Goal: Check status: Check status

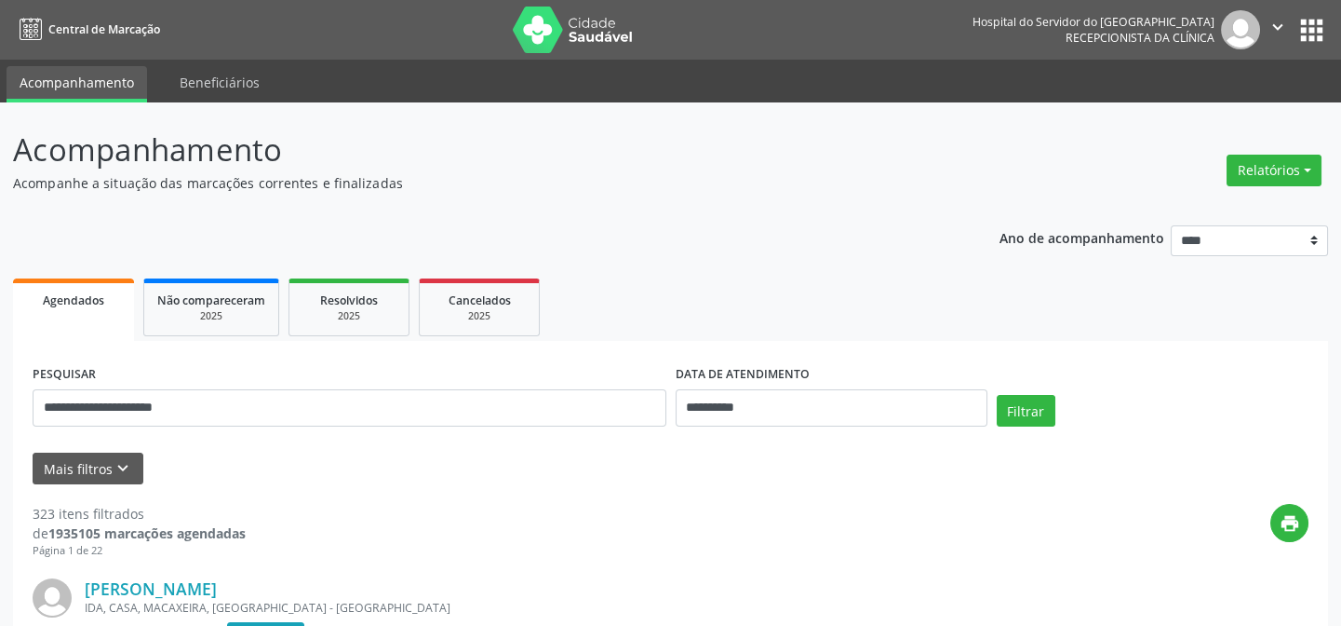
type input "**********"
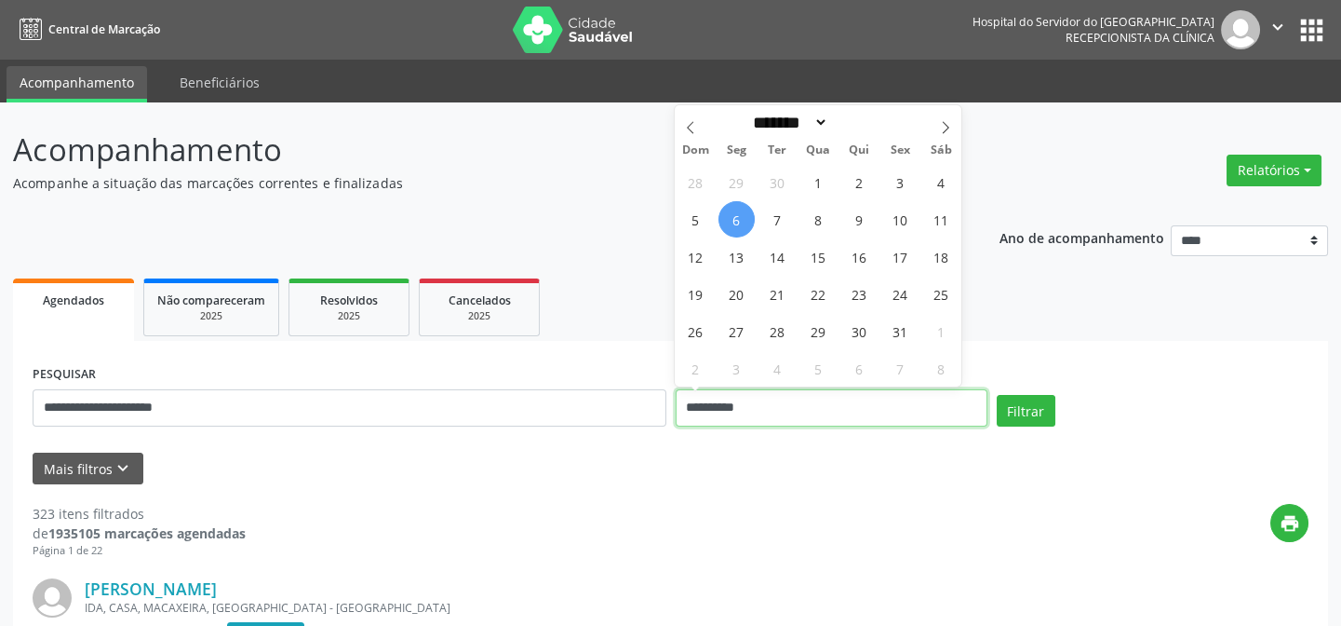
click at [774, 402] on input "**********" at bounding box center [832, 407] width 312 height 37
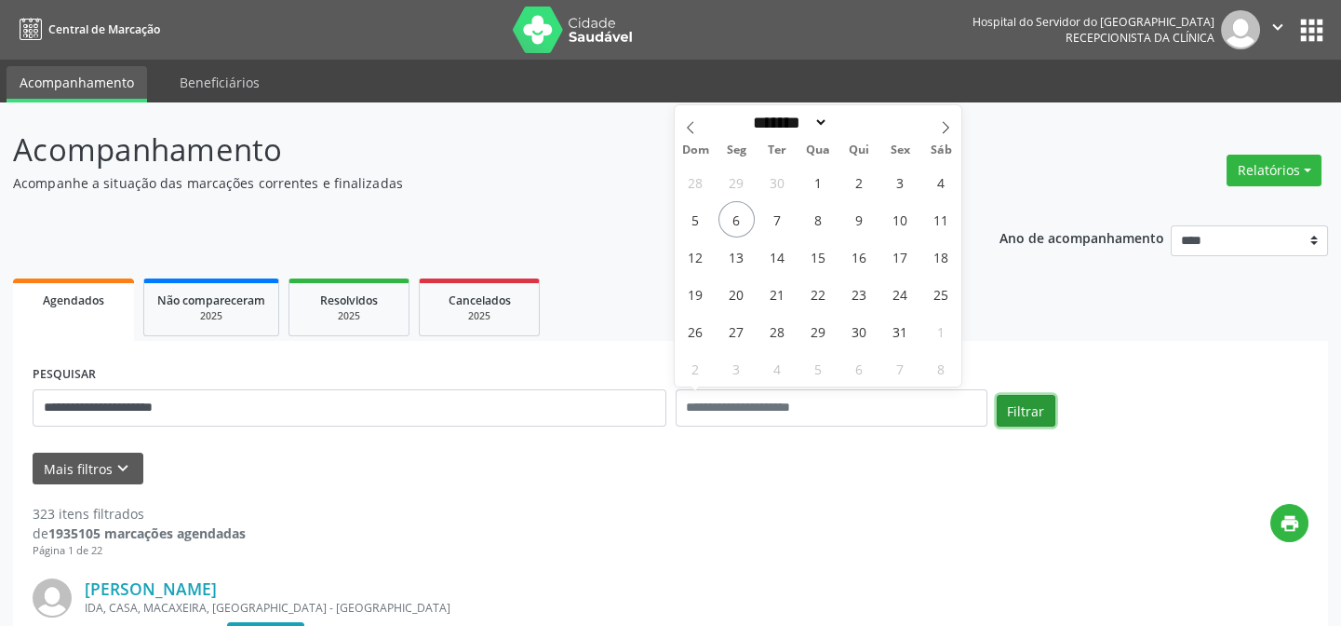
click at [1033, 409] on button "Filtrar" at bounding box center [1026, 411] width 59 height 32
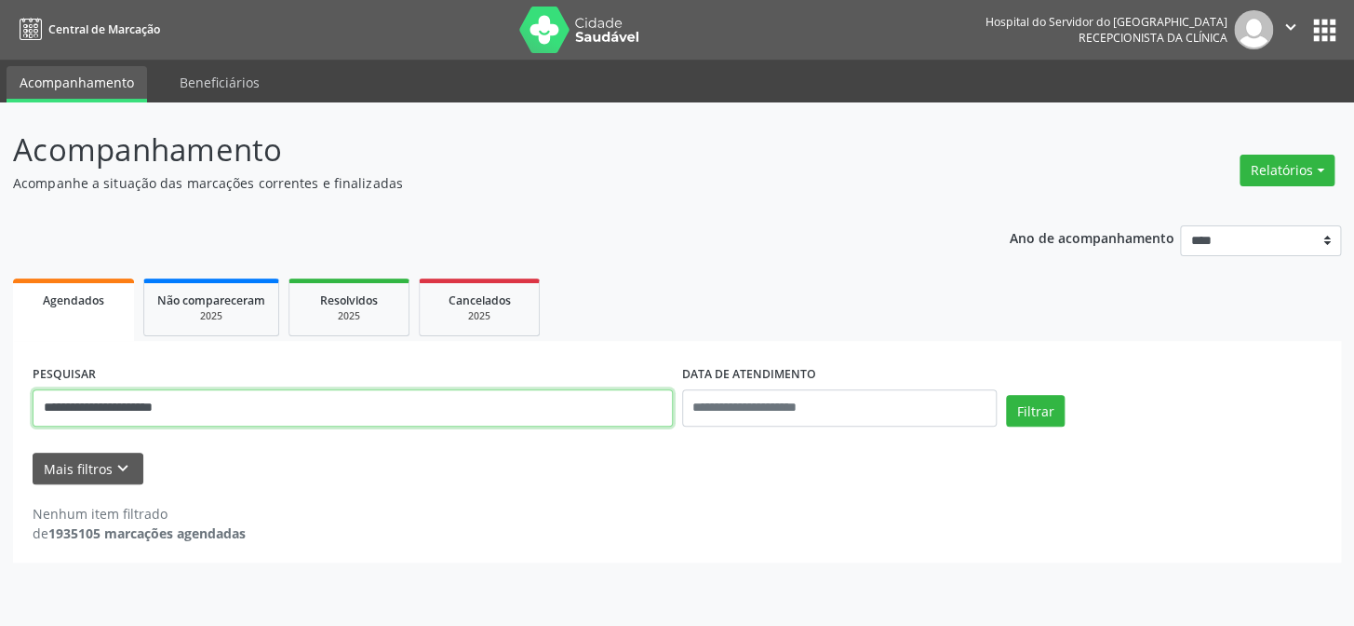
drag, startPoint x: 200, startPoint y: 404, endPoint x: 72, endPoint y: 418, distance: 129.2
click at [72, 418] on input "**********" at bounding box center [353, 407] width 640 height 37
type input "*"
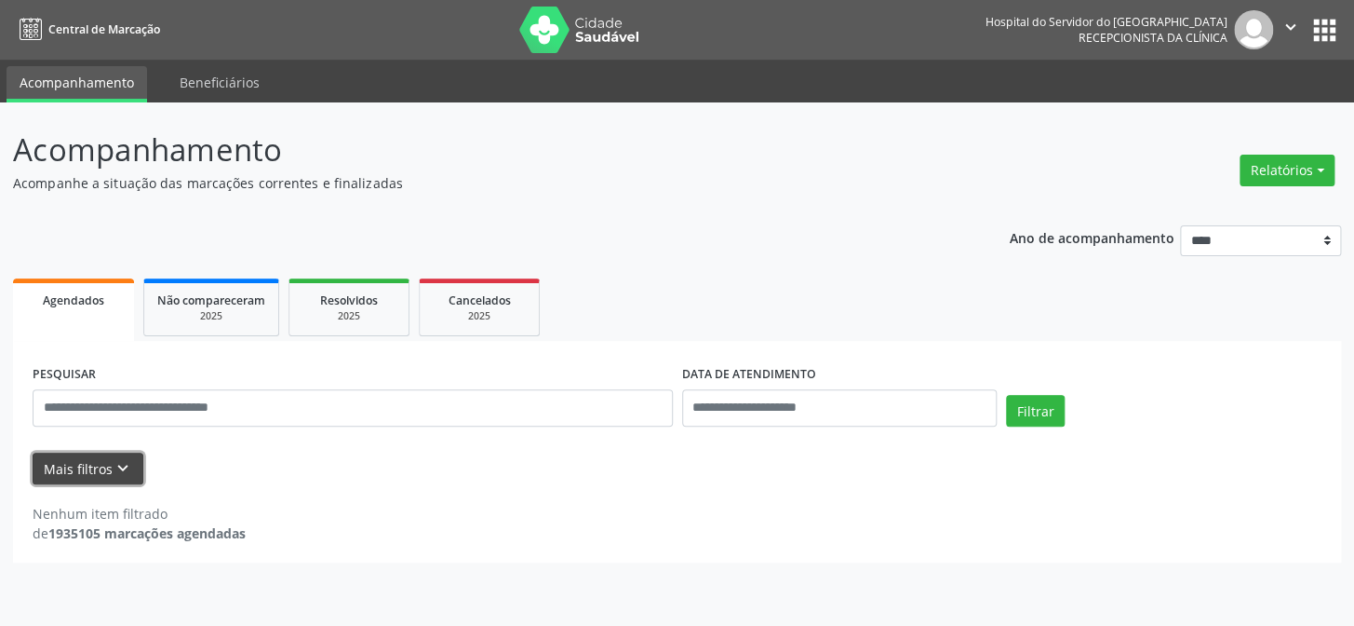
click at [95, 463] on button "Mais filtros keyboard_arrow_down" at bounding box center [88, 468] width 111 height 33
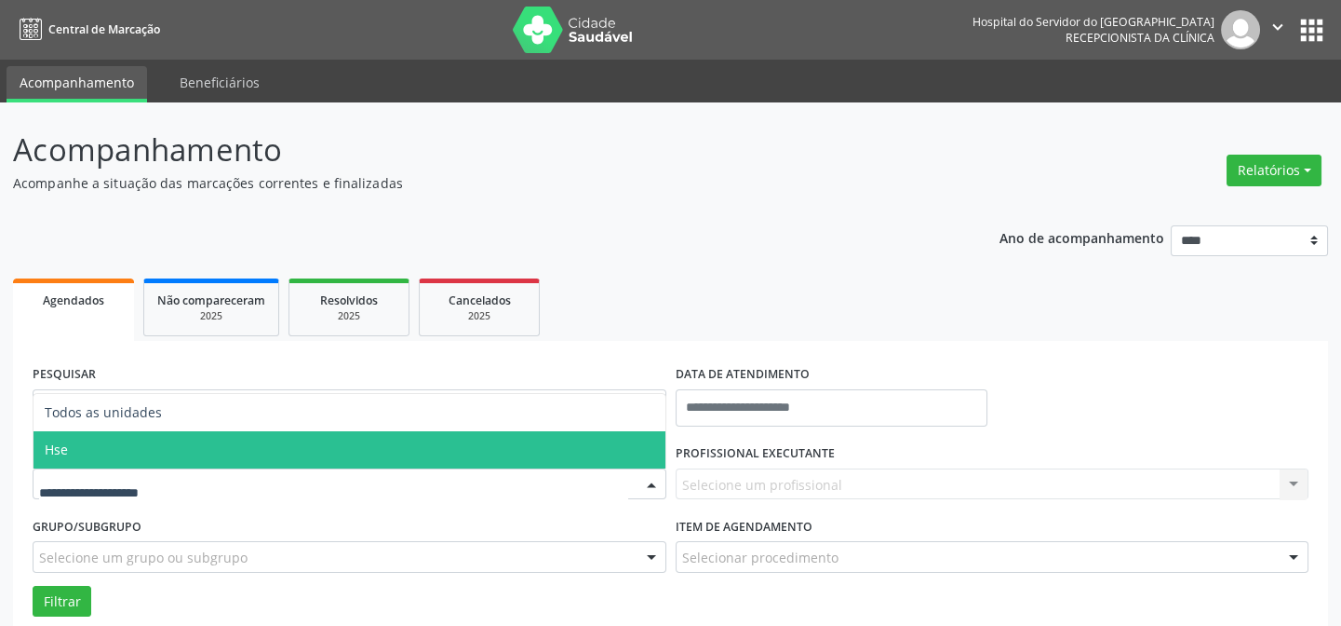
click at [97, 454] on span "Hse" at bounding box center [350, 449] width 632 height 37
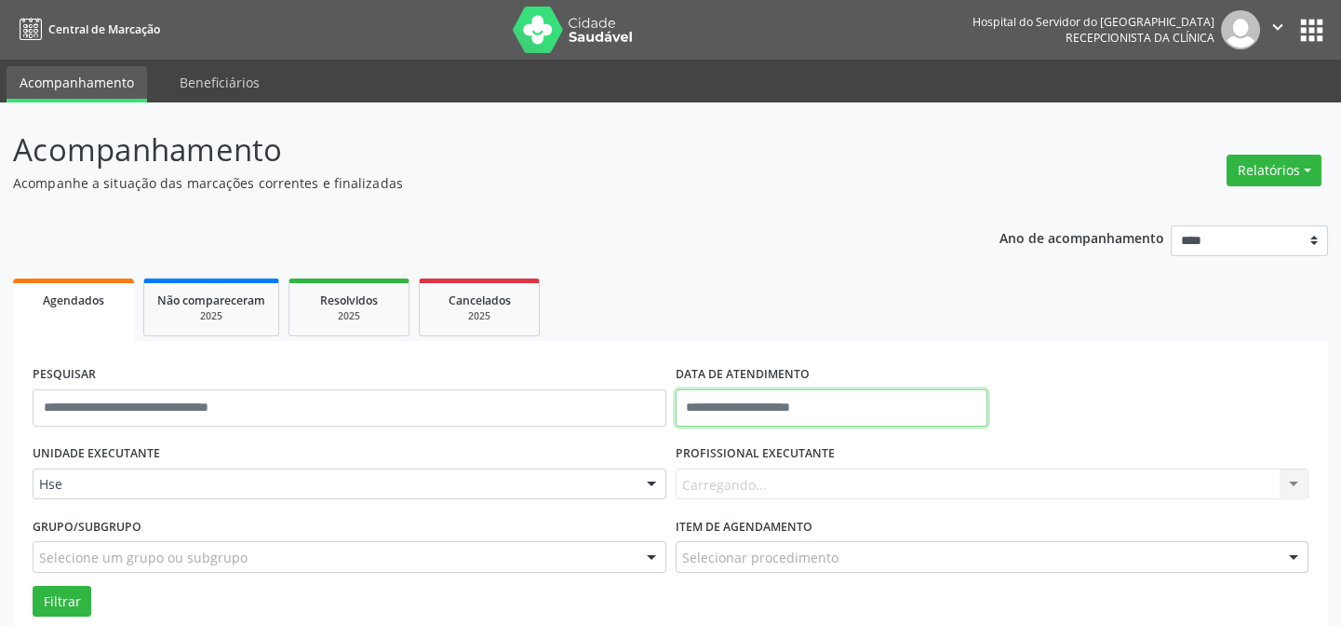
click at [736, 399] on input "text" at bounding box center [832, 407] width 312 height 37
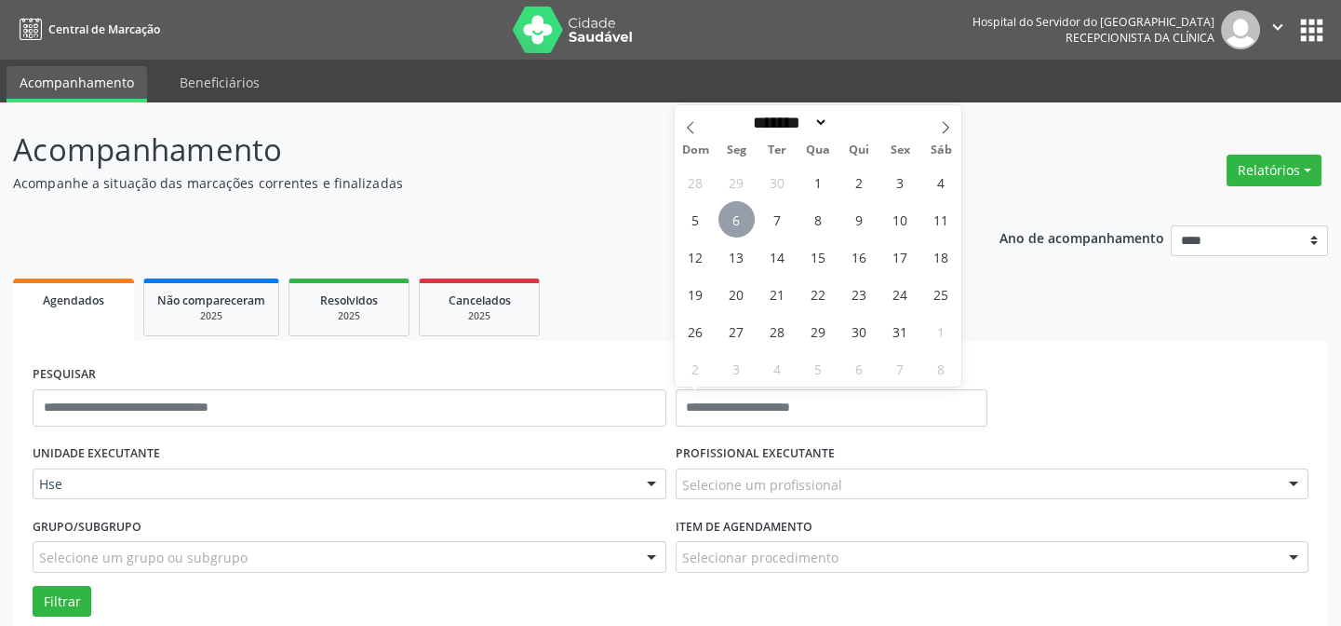
click at [747, 222] on span "6" at bounding box center [737, 219] width 36 height 36
type input "**********"
click at [747, 222] on span "6" at bounding box center [737, 219] width 36 height 36
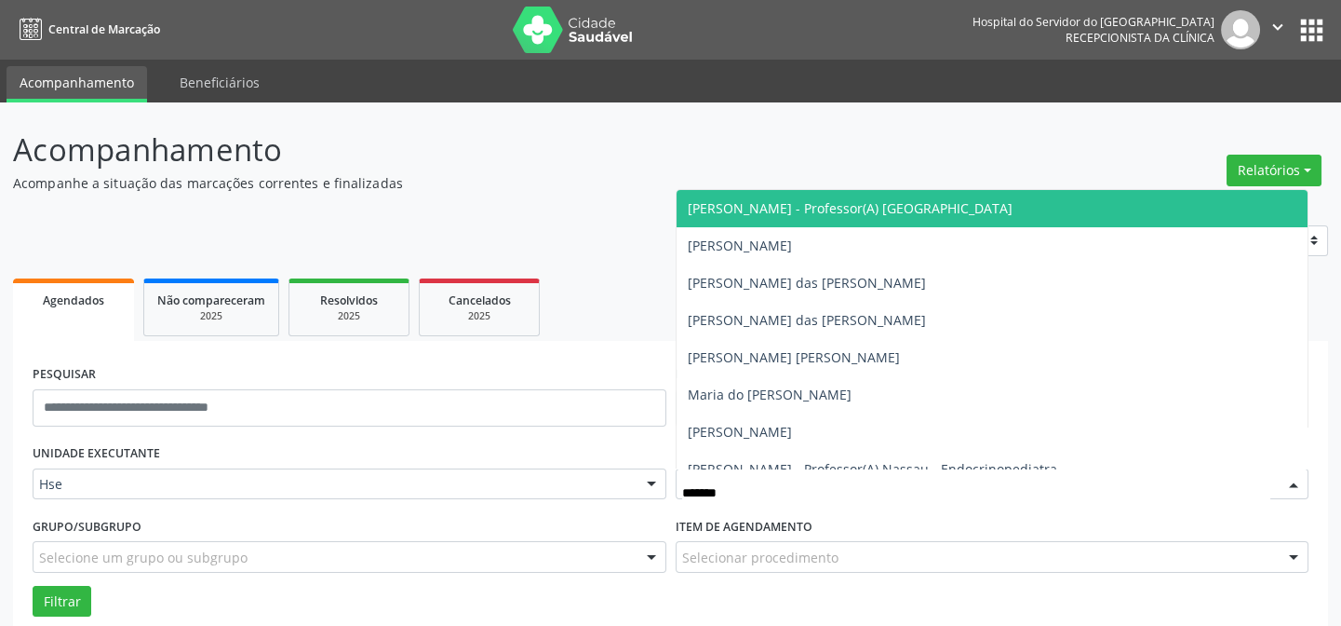
type input "********"
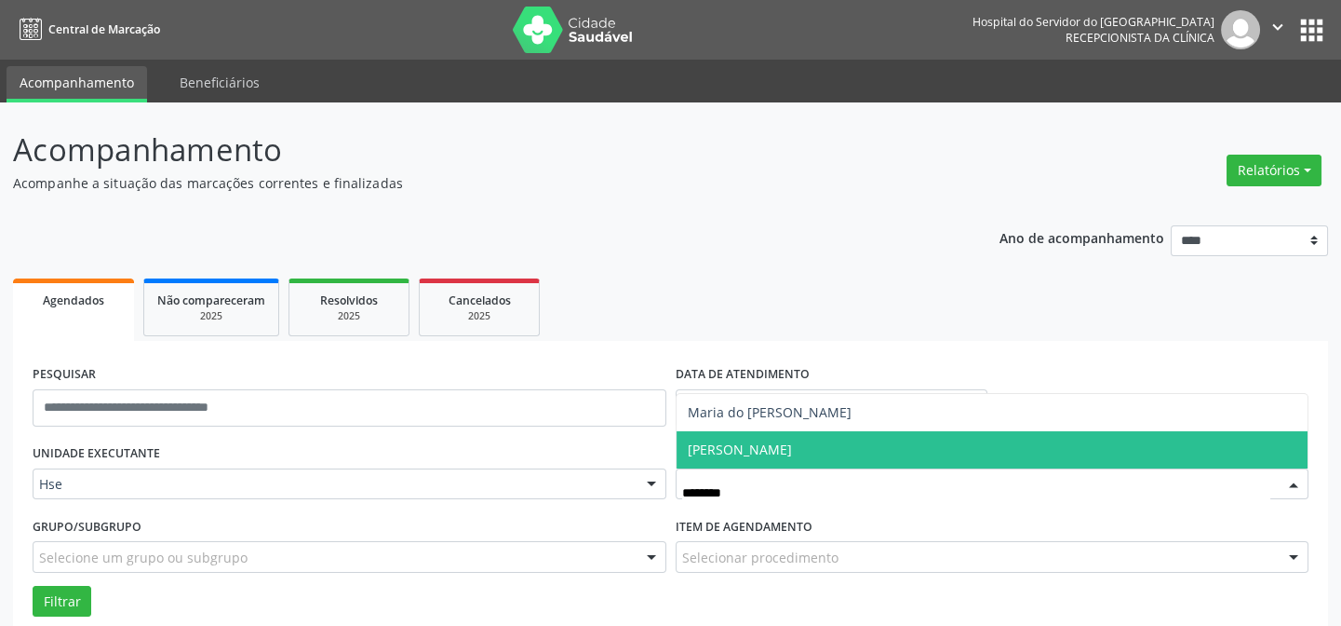
click at [754, 450] on span "[PERSON_NAME]" at bounding box center [740, 449] width 104 height 18
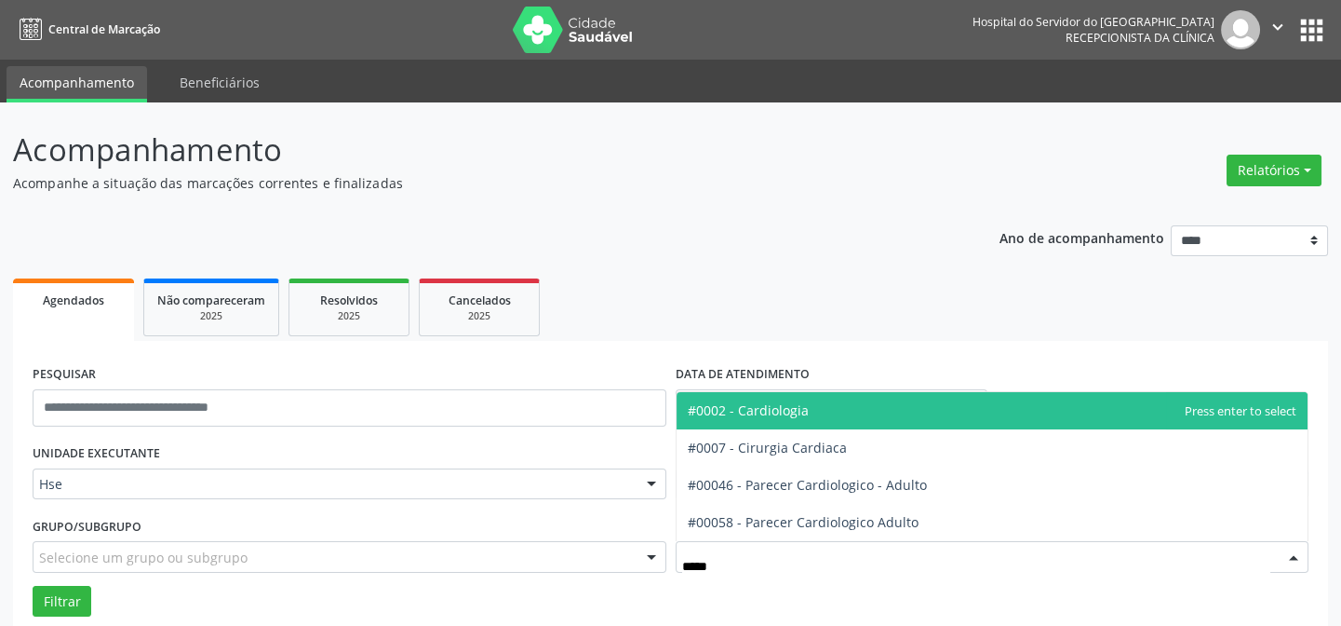
type input "******"
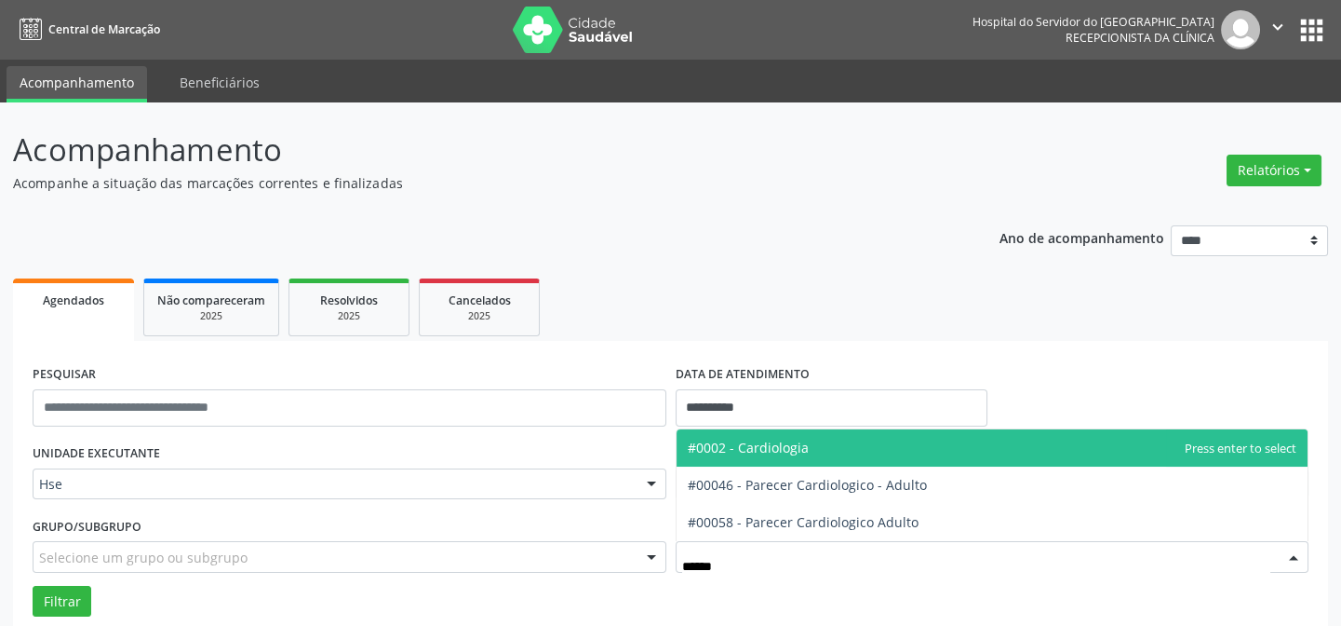
click at [736, 451] on span "#0002 - Cardiologia" at bounding box center [748, 447] width 121 height 18
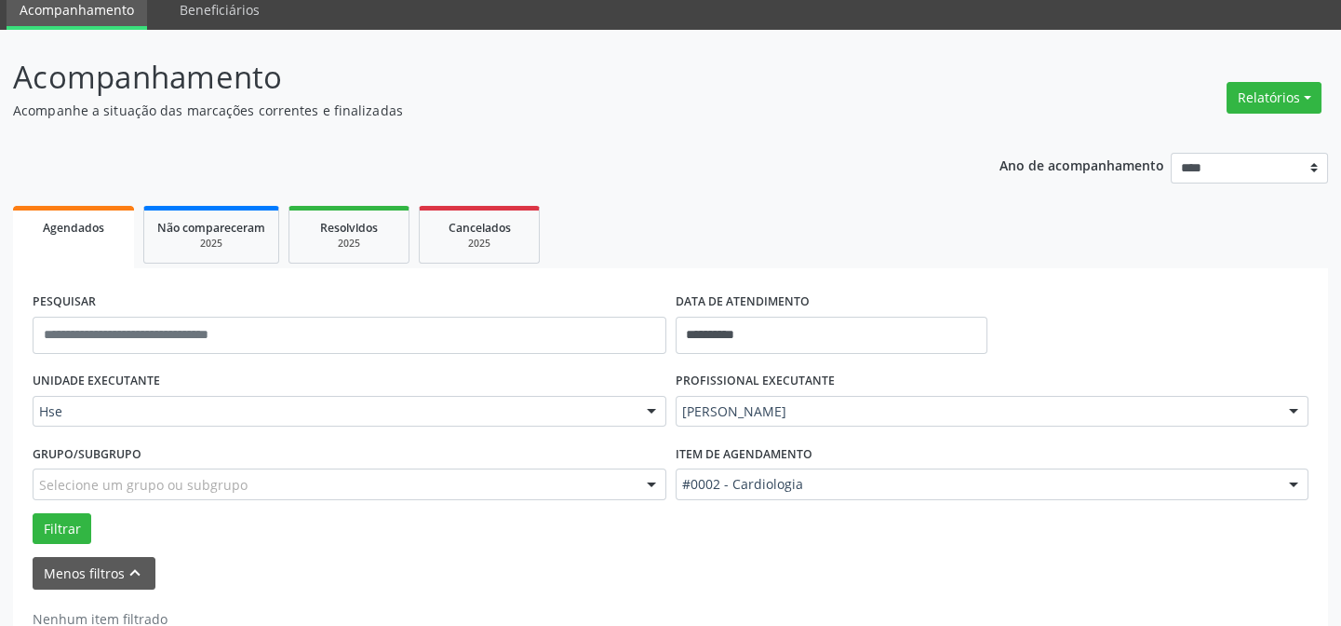
scroll to position [126, 0]
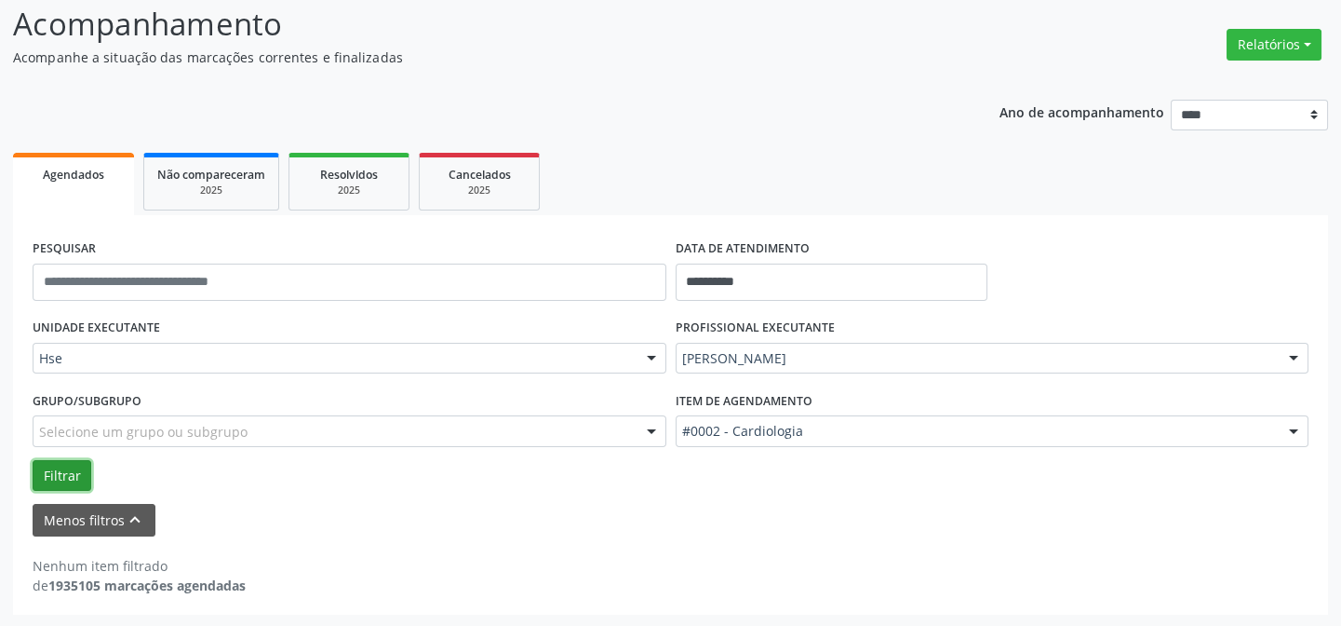
click at [66, 474] on button "Filtrar" at bounding box center [62, 476] width 59 height 32
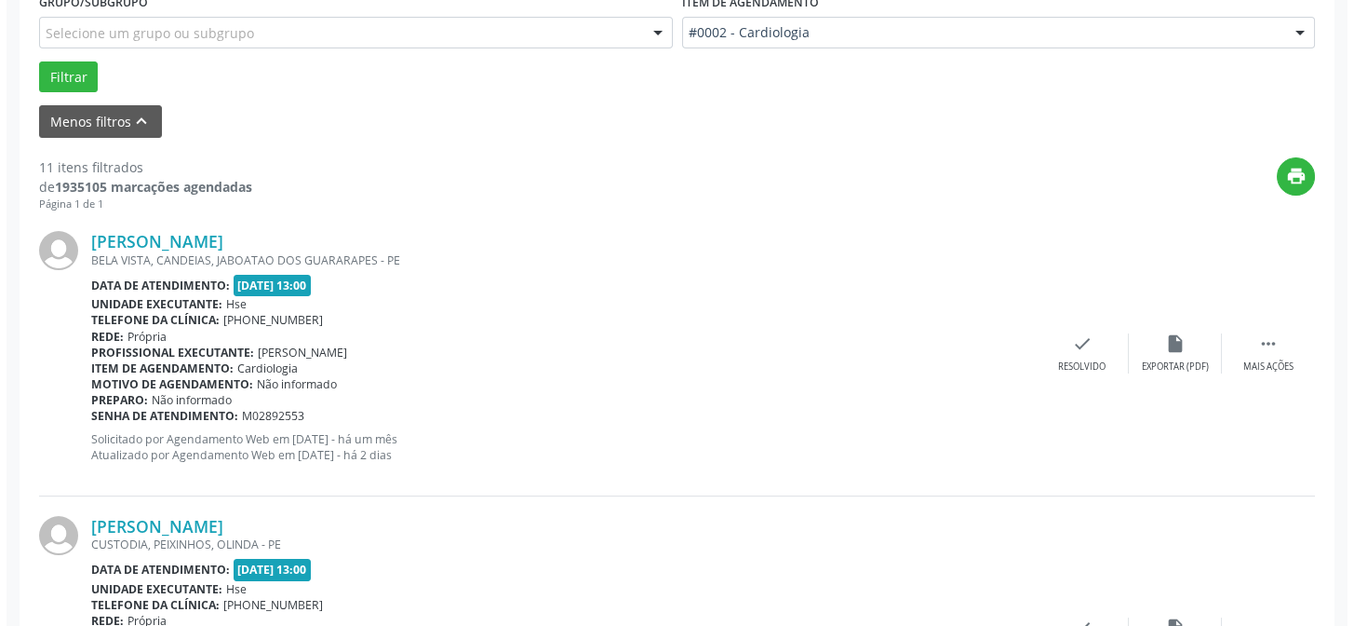
scroll to position [549, 0]
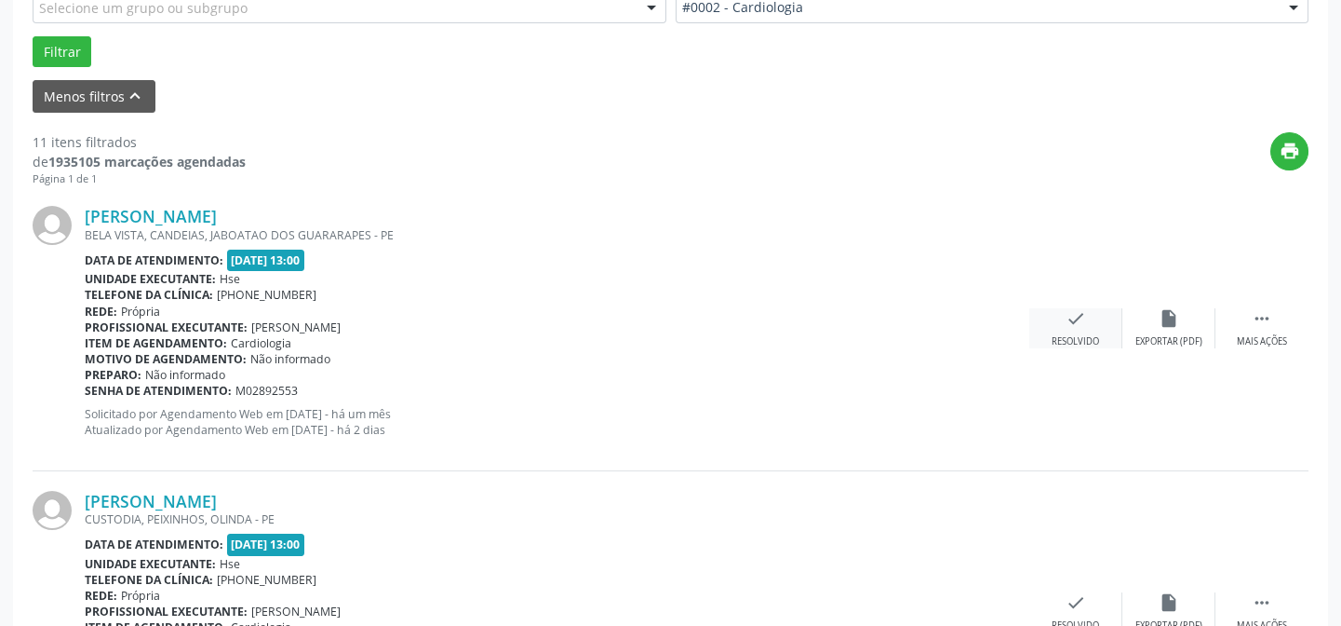
click at [1078, 343] on div "Resolvido" at bounding box center [1075, 341] width 47 height 13
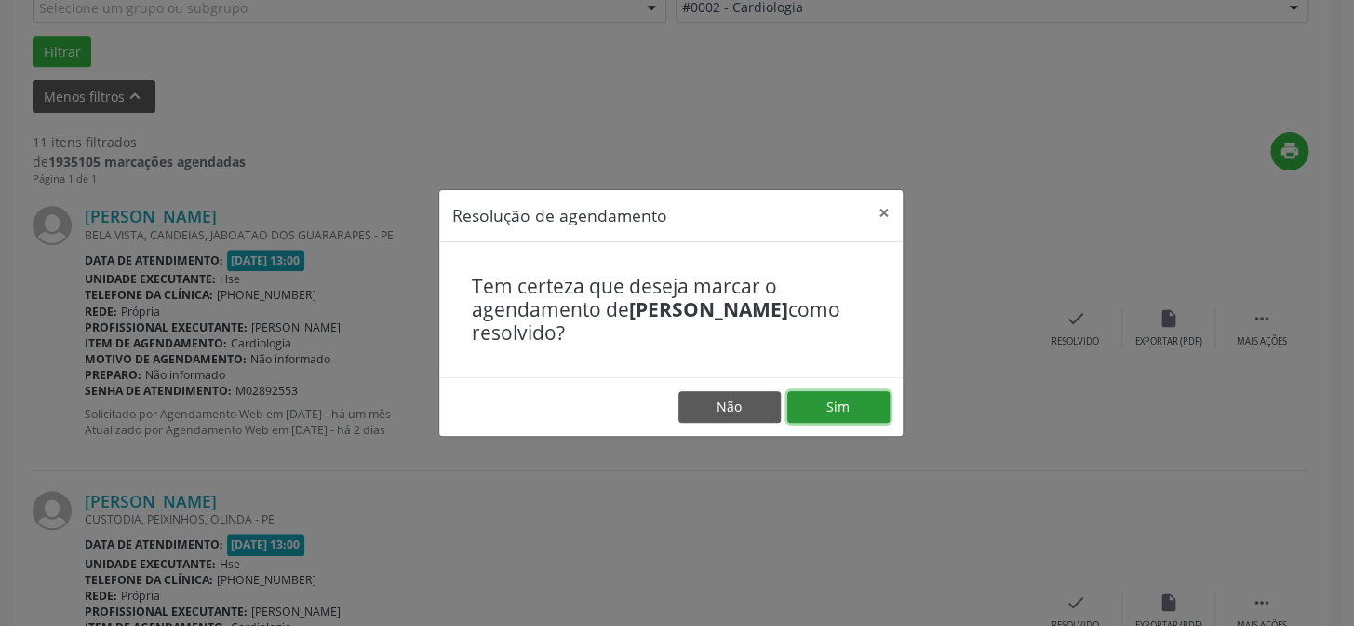
click at [834, 399] on button "Sim" at bounding box center [839, 407] width 102 height 32
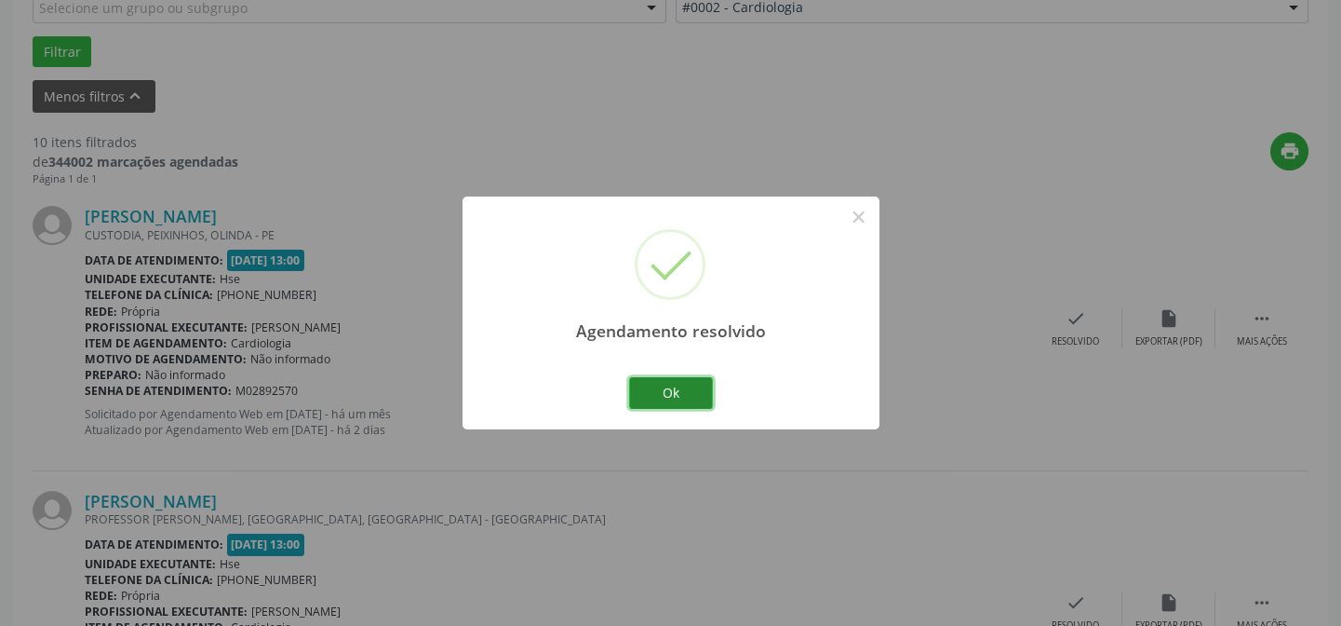
click at [667, 384] on button "Ok" at bounding box center [671, 393] width 84 height 32
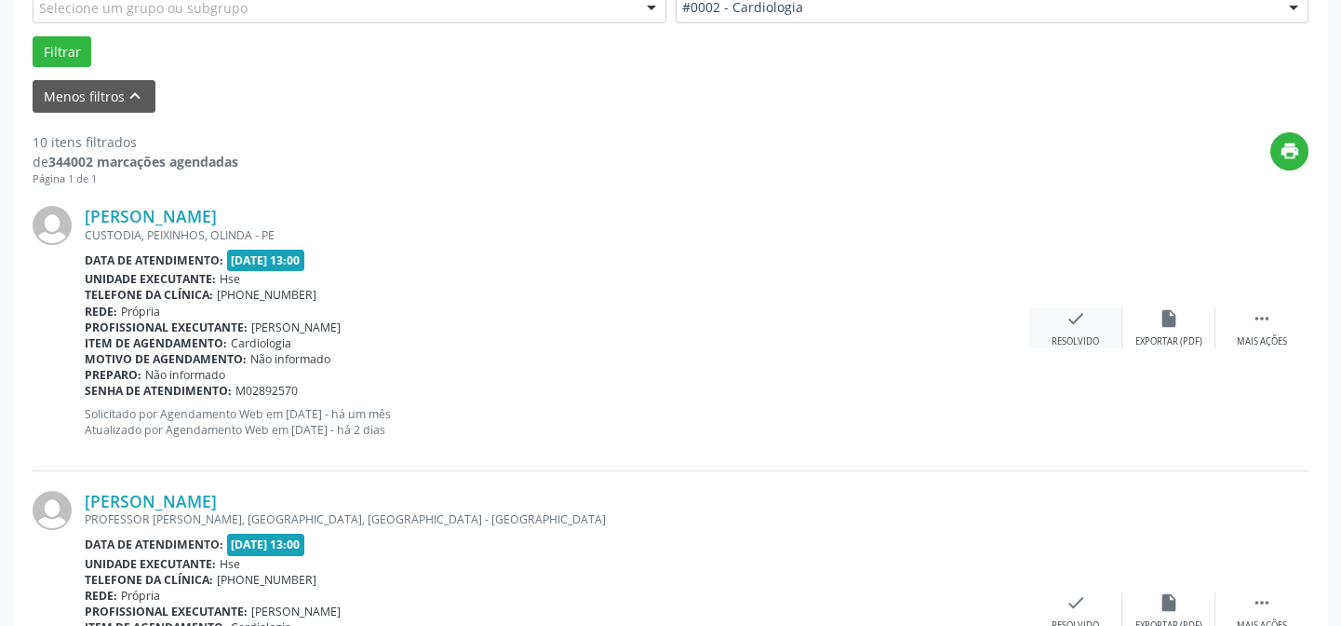
click at [1072, 329] on div "check Resolvido" at bounding box center [1076, 328] width 93 height 40
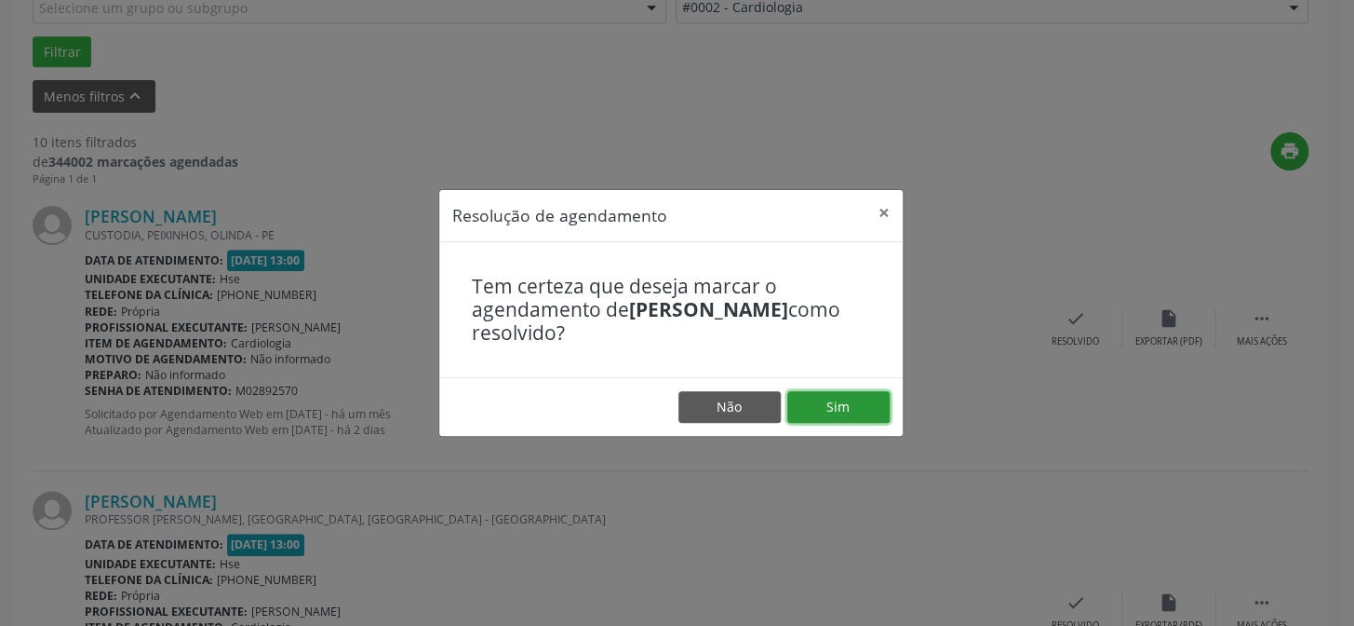
click at [852, 407] on button "Sim" at bounding box center [839, 407] width 102 height 32
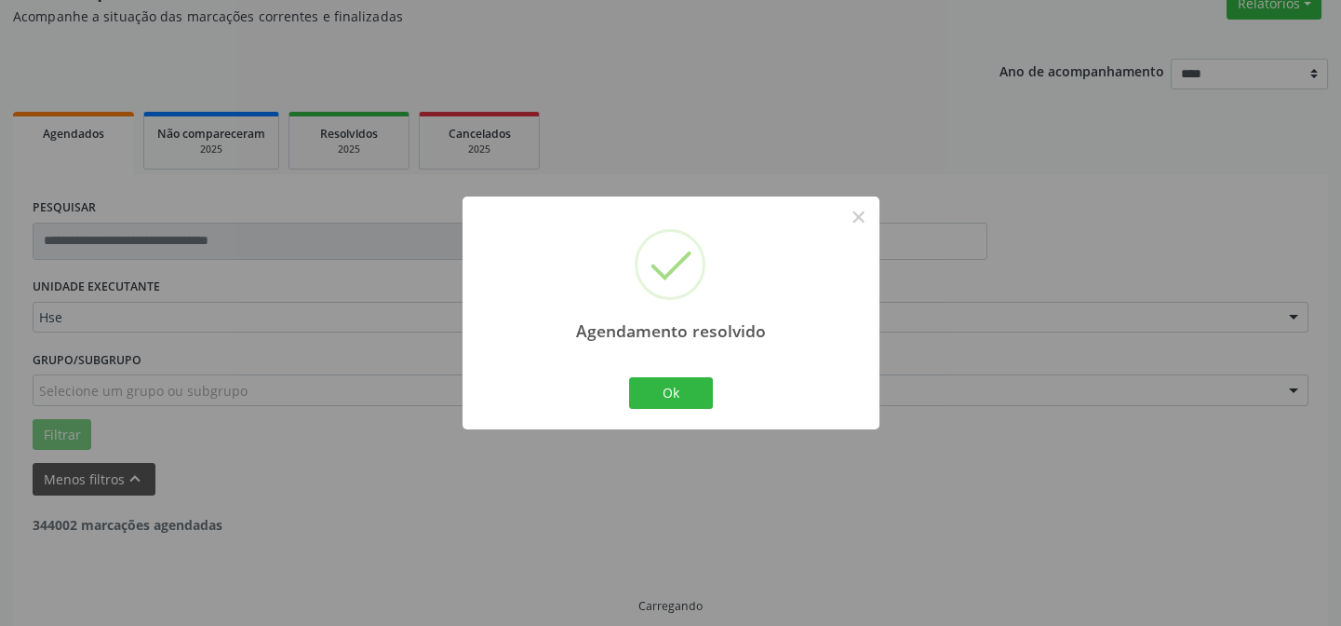
scroll to position [186, 0]
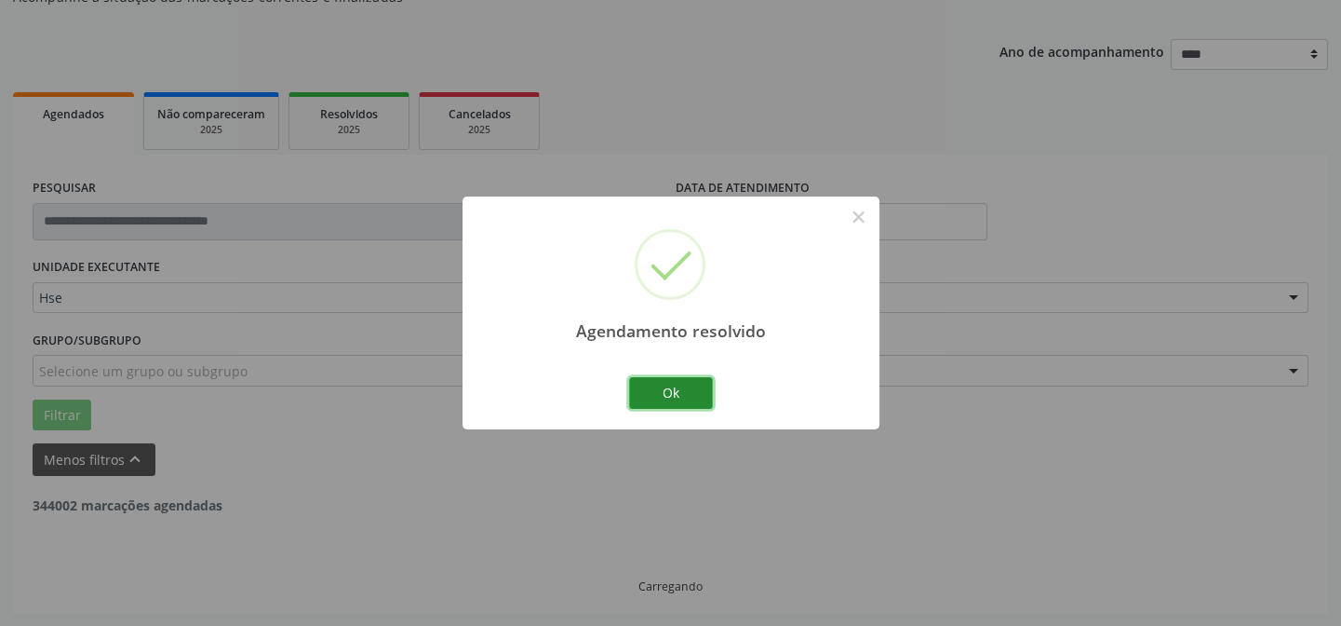
click at [686, 394] on button "Ok" at bounding box center [671, 393] width 84 height 32
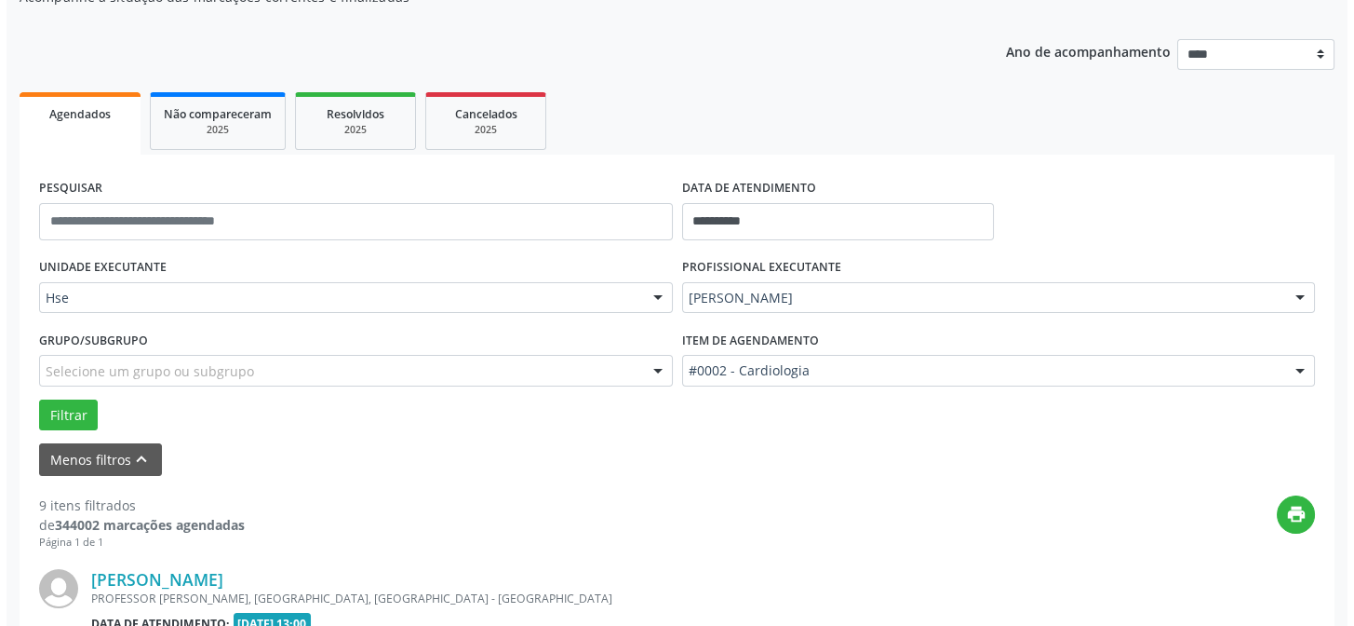
scroll to position [355, 0]
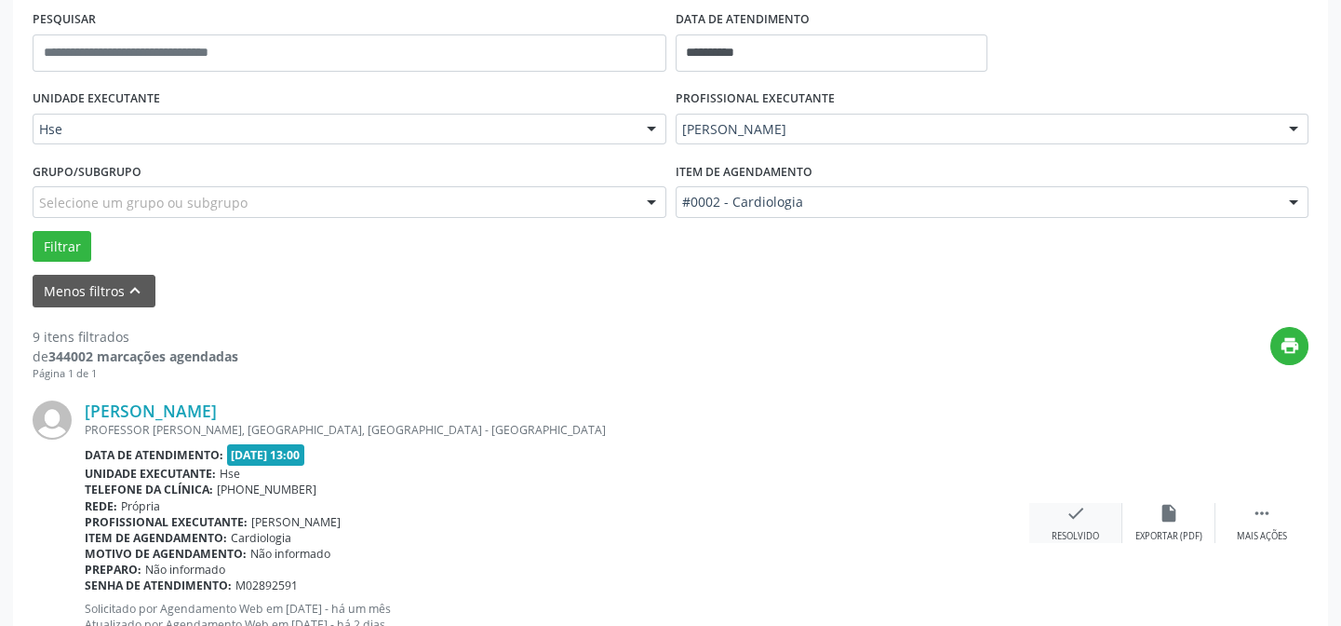
click at [1076, 512] on icon "check" at bounding box center [1076, 513] width 20 height 20
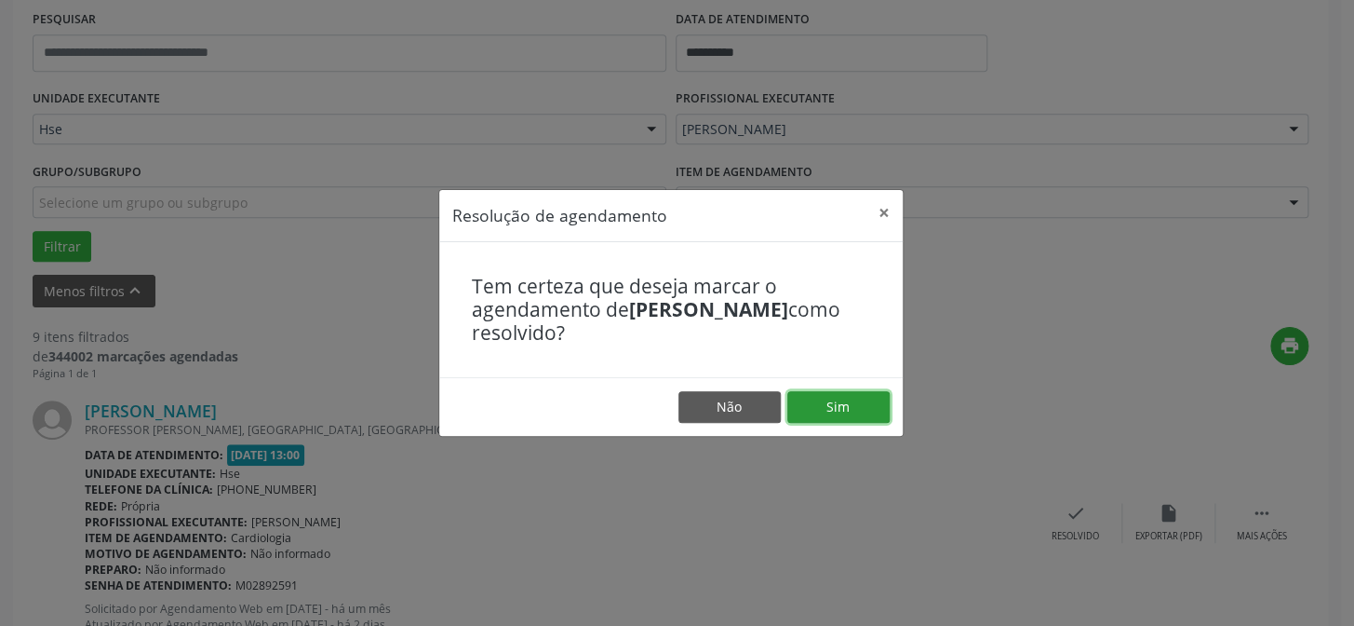
click at [864, 412] on button "Sim" at bounding box center [839, 407] width 102 height 32
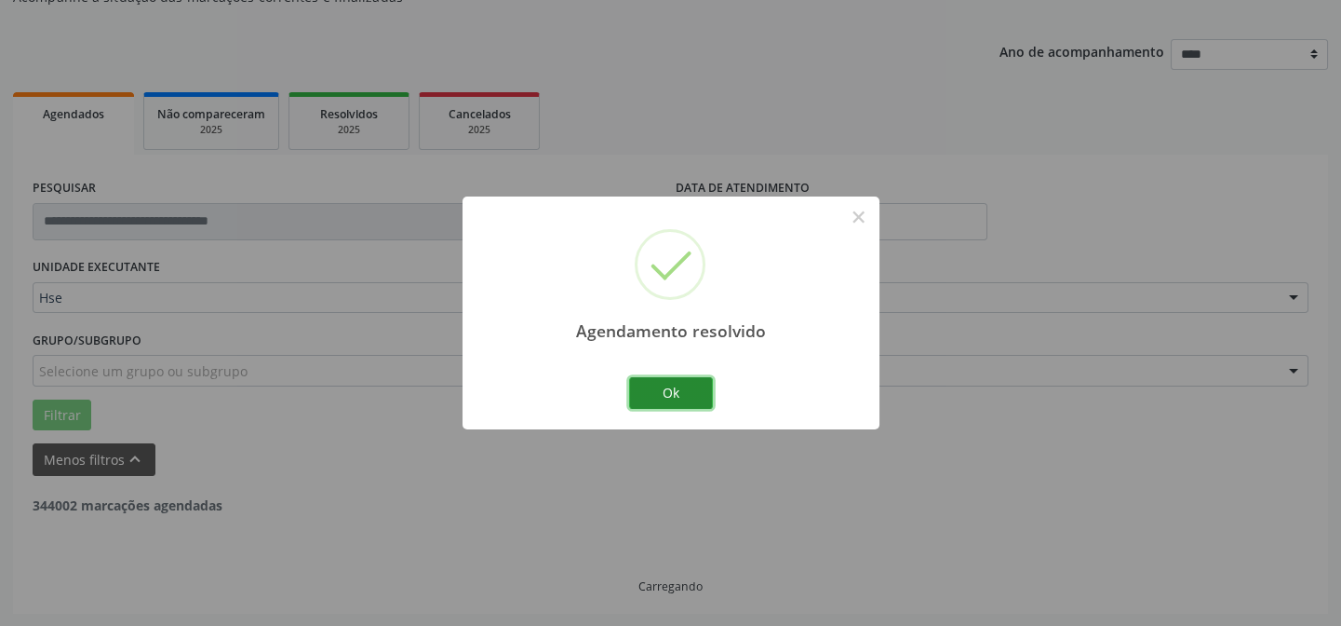
click at [657, 385] on button "Ok" at bounding box center [671, 393] width 84 height 32
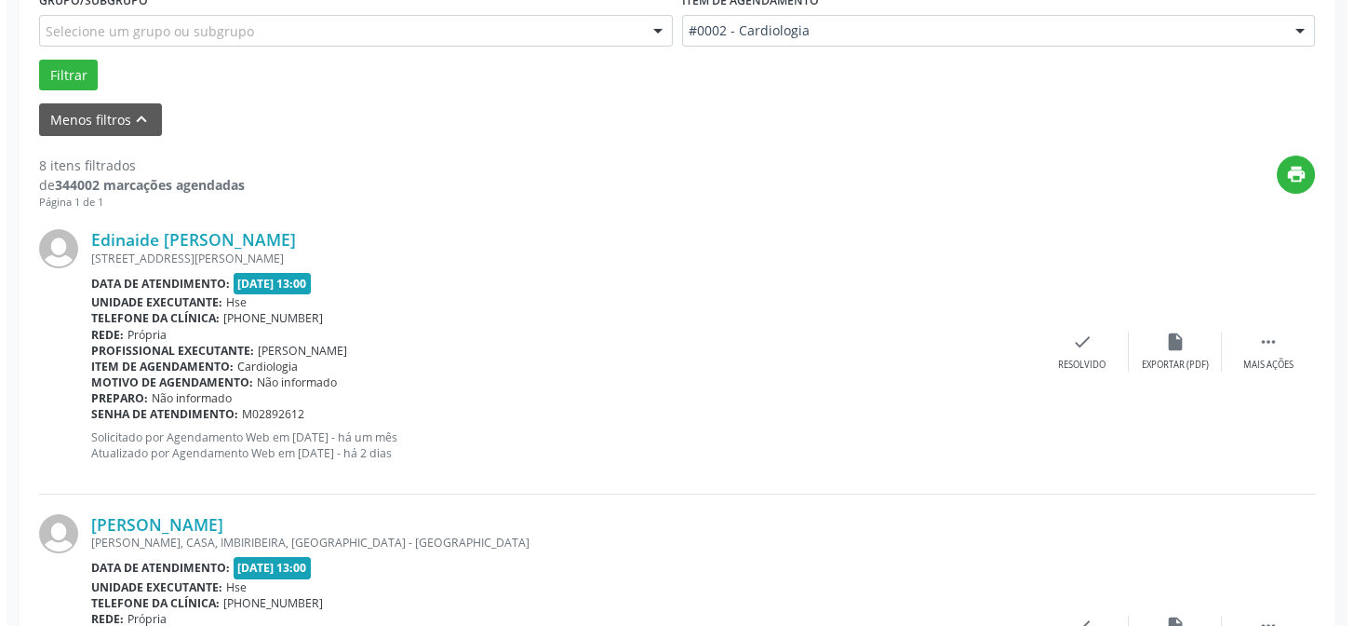
scroll to position [609, 0]
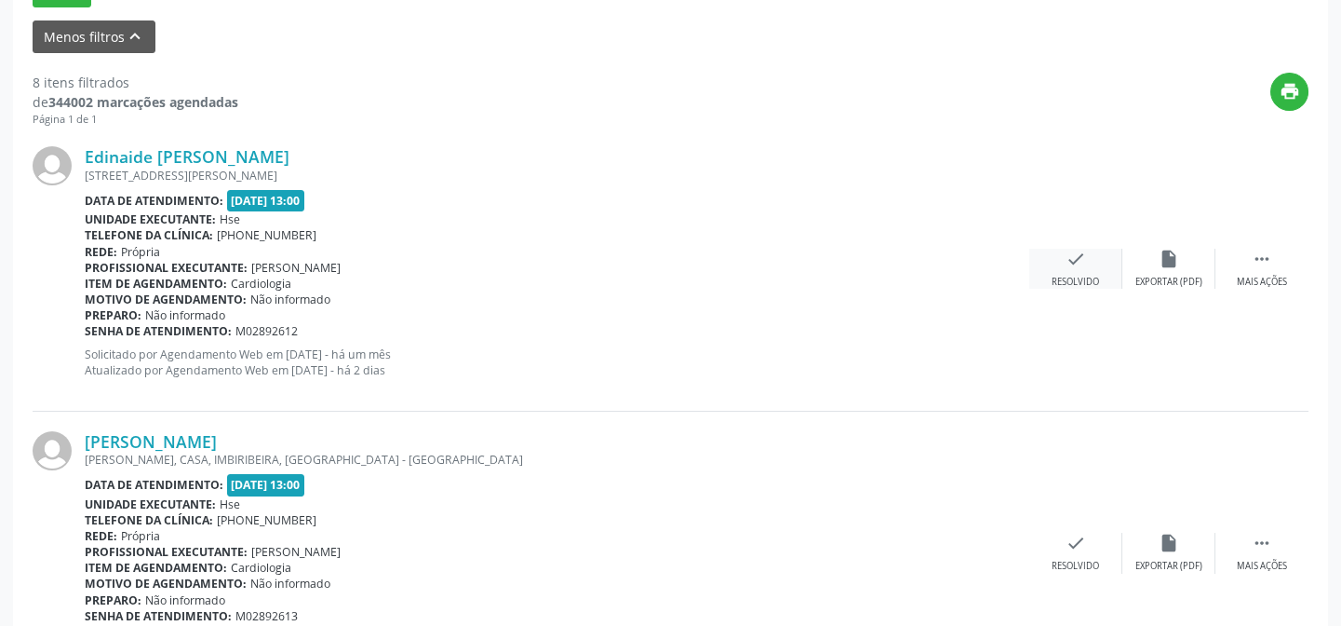
click at [1073, 268] on div "check Resolvido" at bounding box center [1076, 269] width 93 height 40
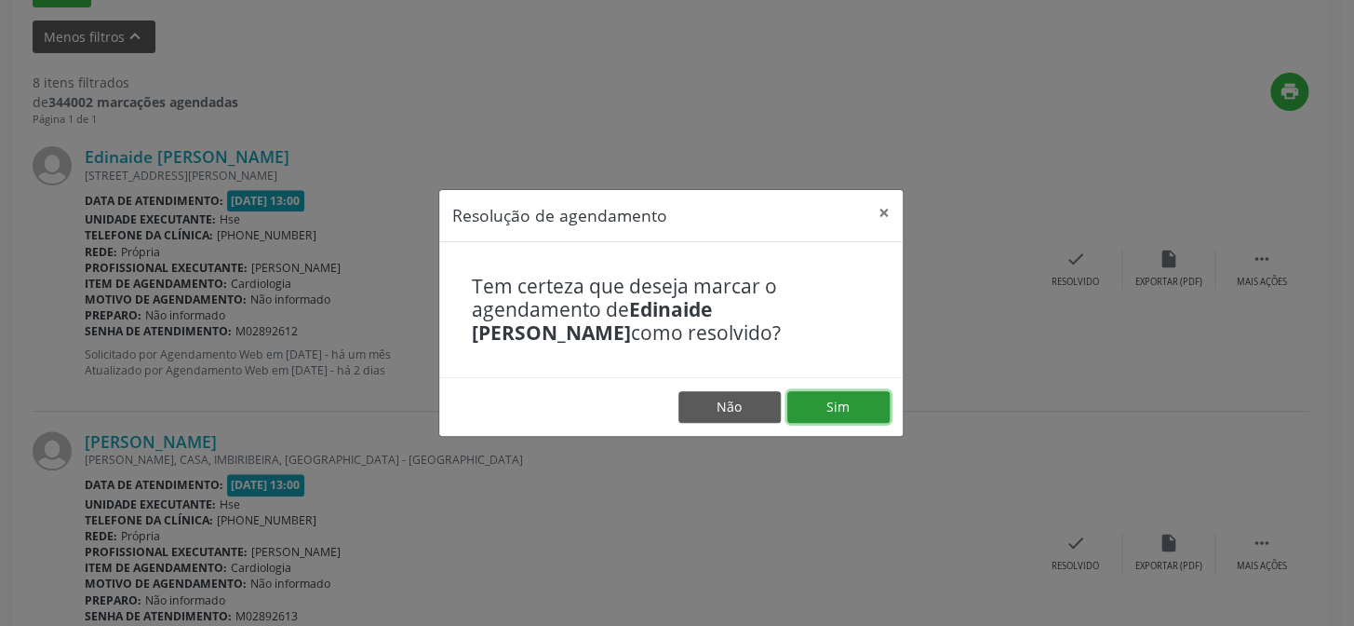
click at [834, 409] on button "Sim" at bounding box center [839, 407] width 102 height 32
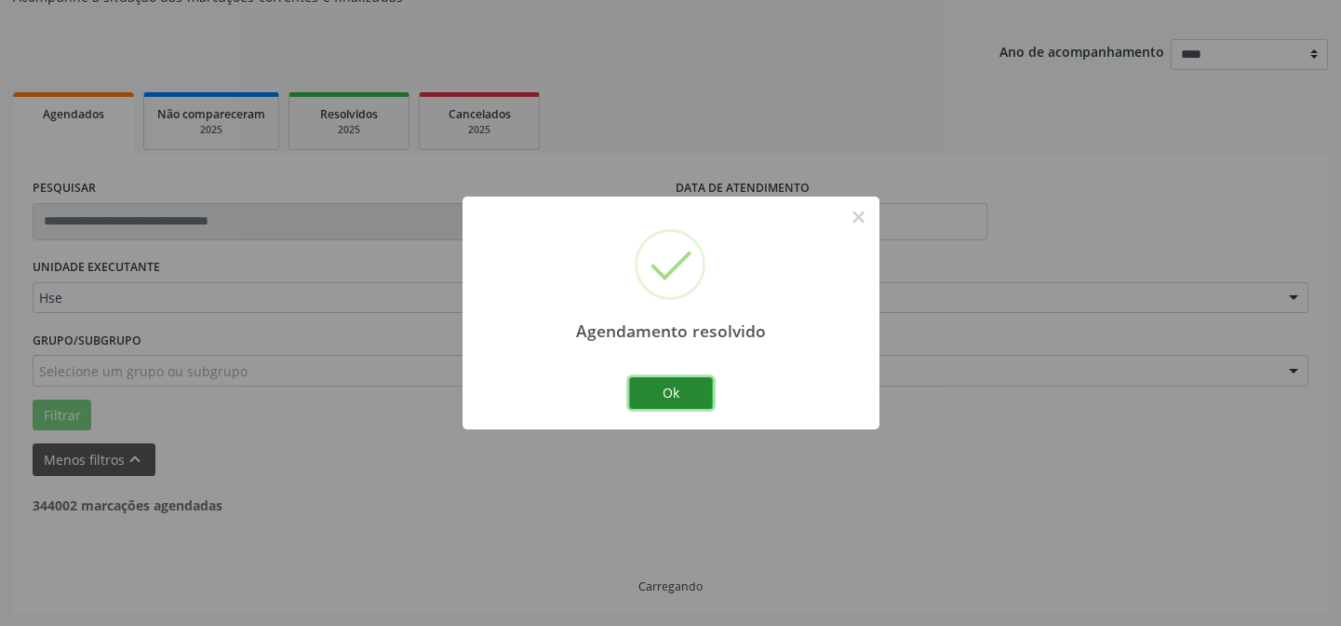
click at [686, 397] on button "Ok" at bounding box center [671, 393] width 84 height 32
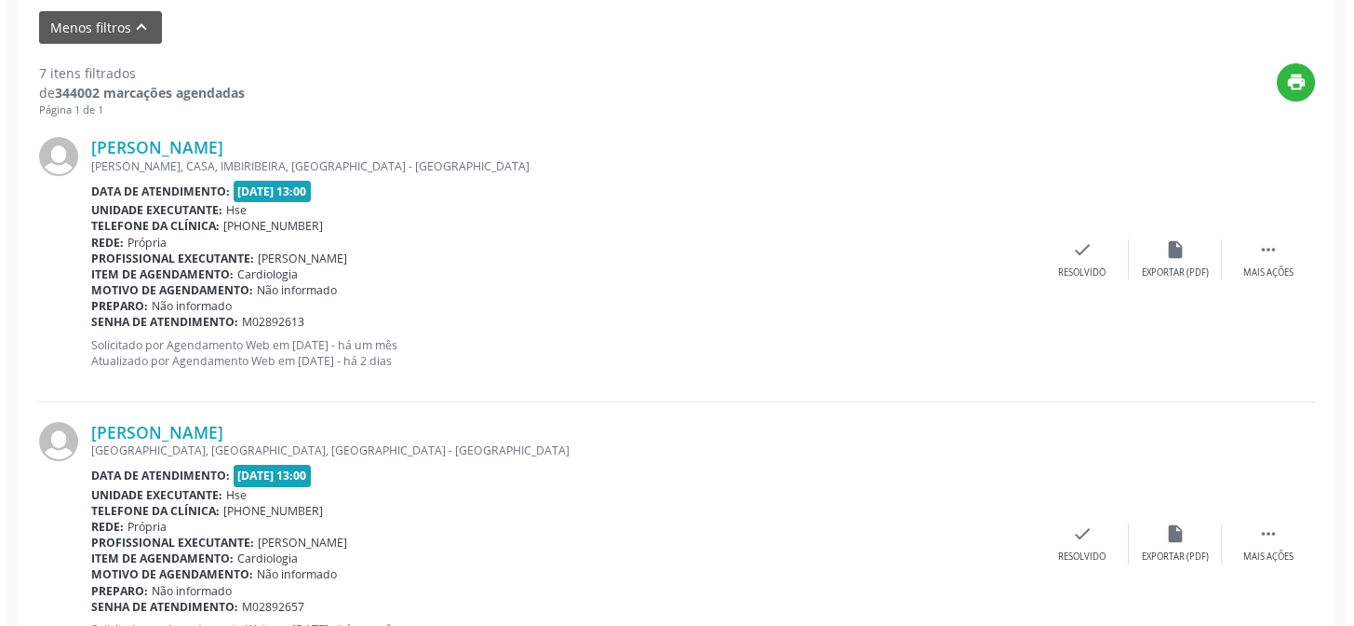
scroll to position [694, 0]
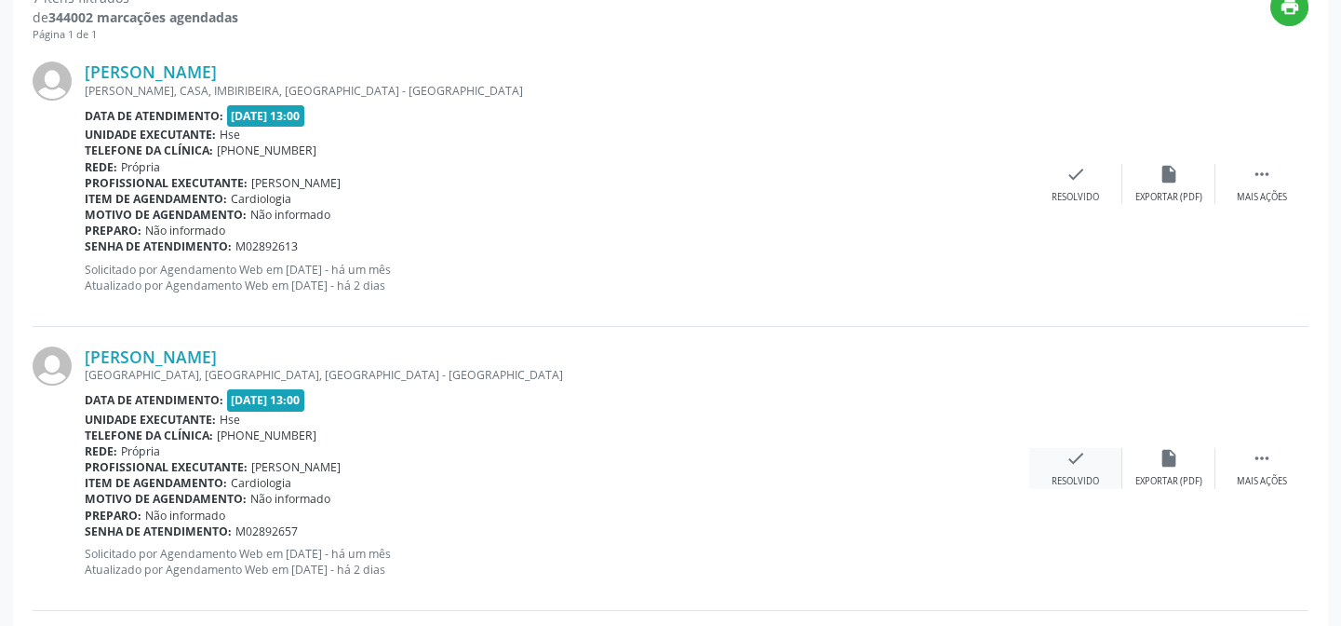
click at [1071, 455] on icon "check" at bounding box center [1076, 458] width 20 height 20
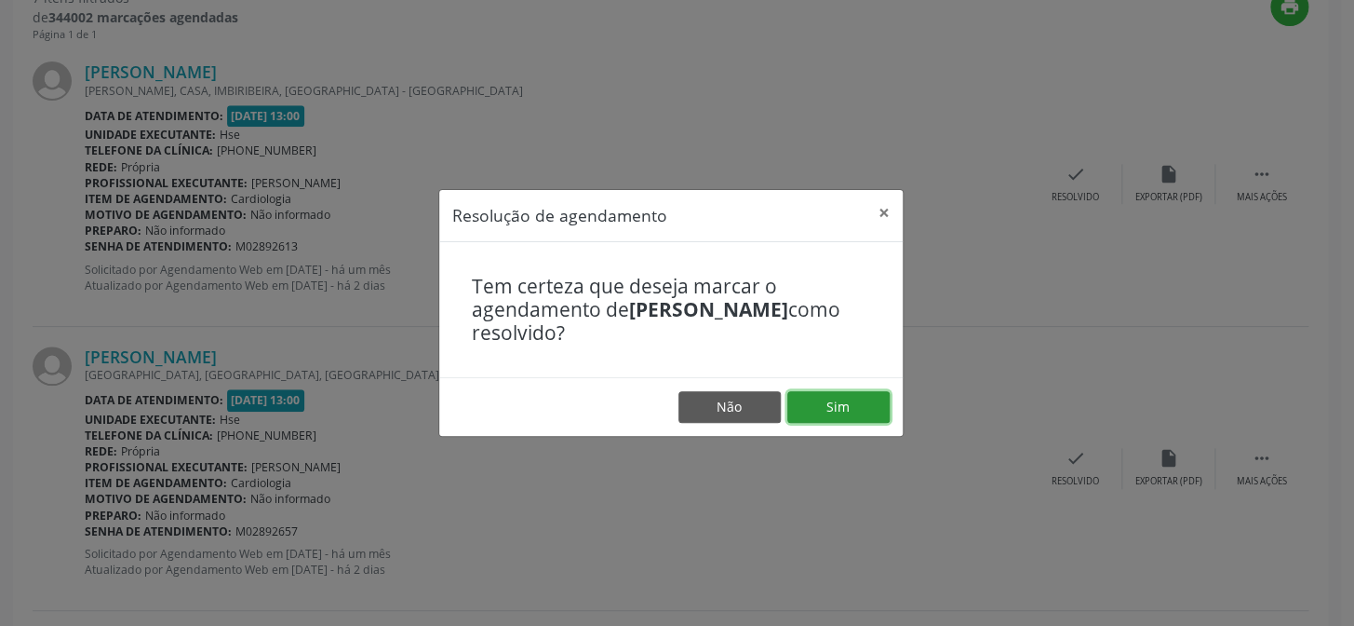
click at [821, 400] on button "Sim" at bounding box center [839, 407] width 102 height 32
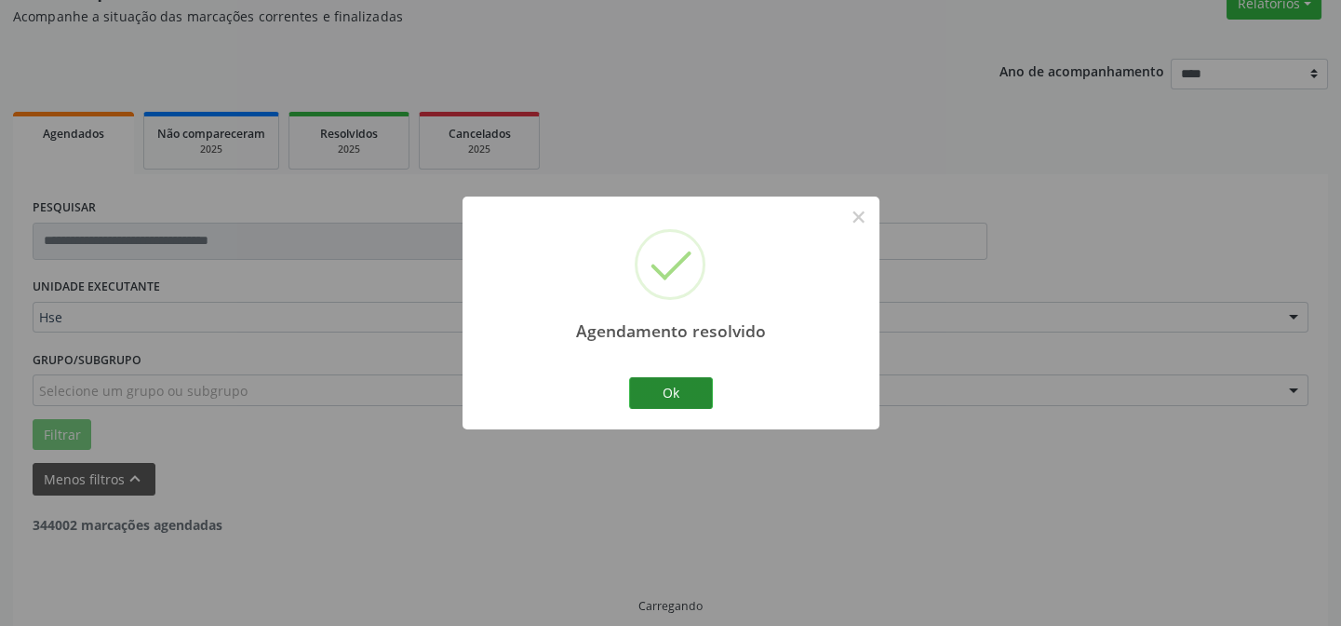
scroll to position [186, 0]
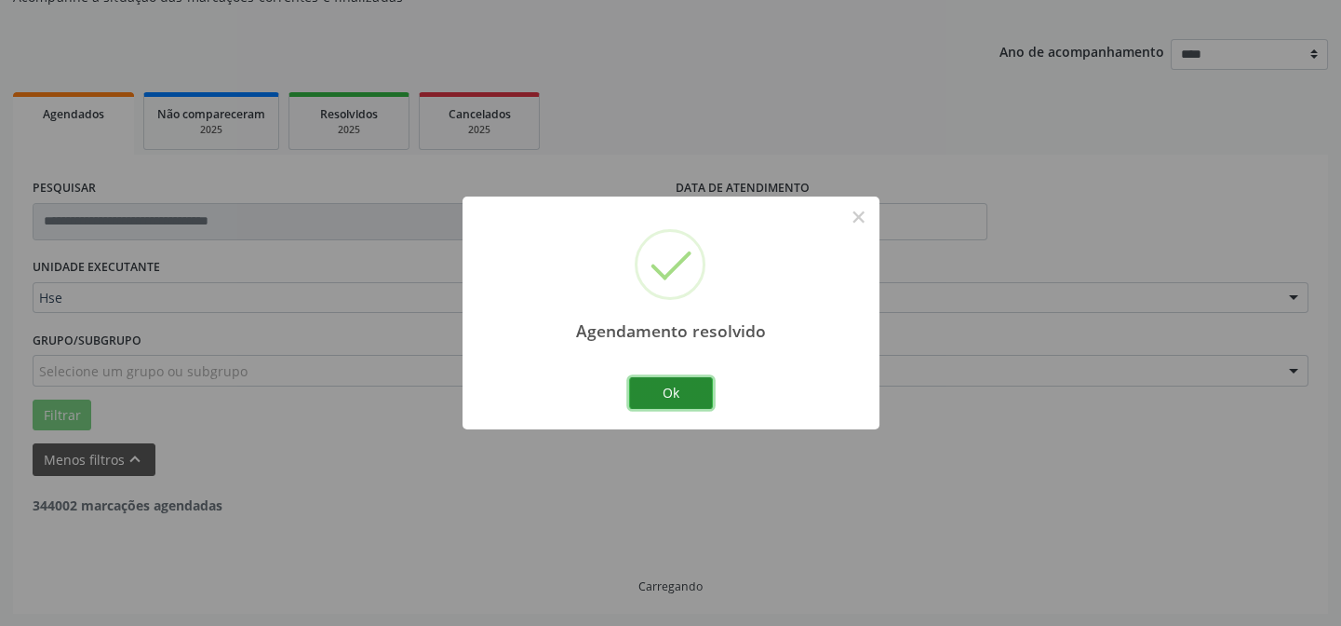
click at [690, 387] on button "Ok" at bounding box center [671, 393] width 84 height 32
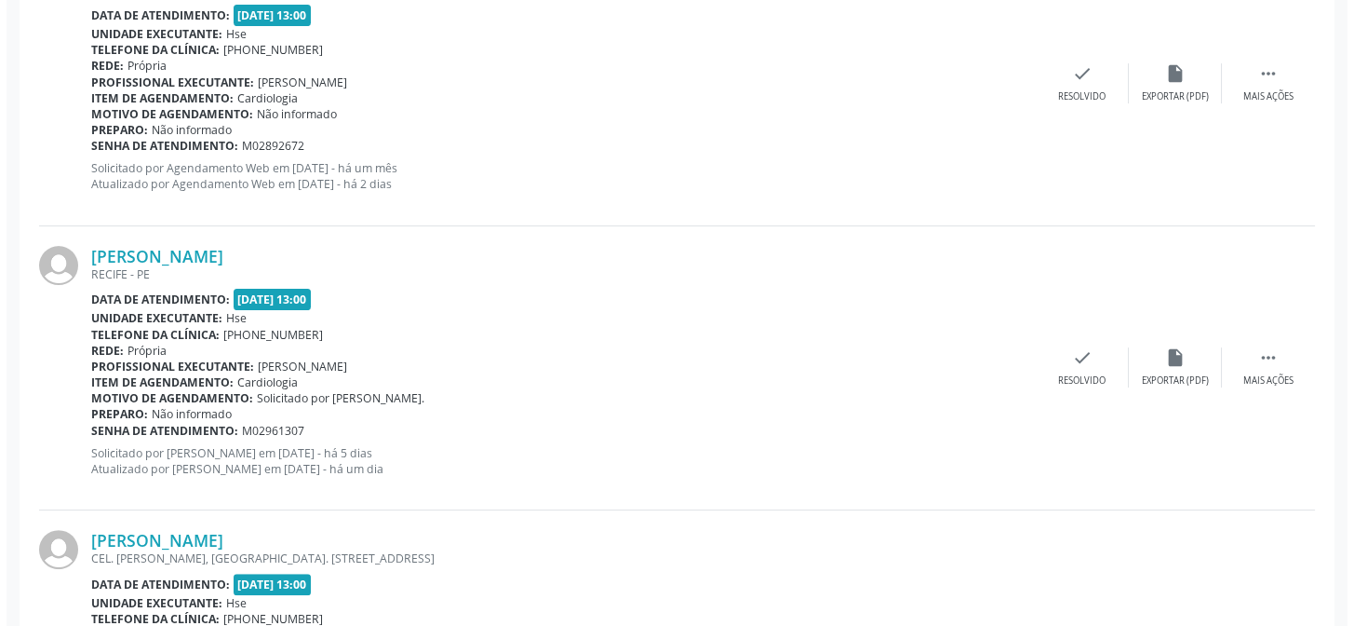
scroll to position [1370, 0]
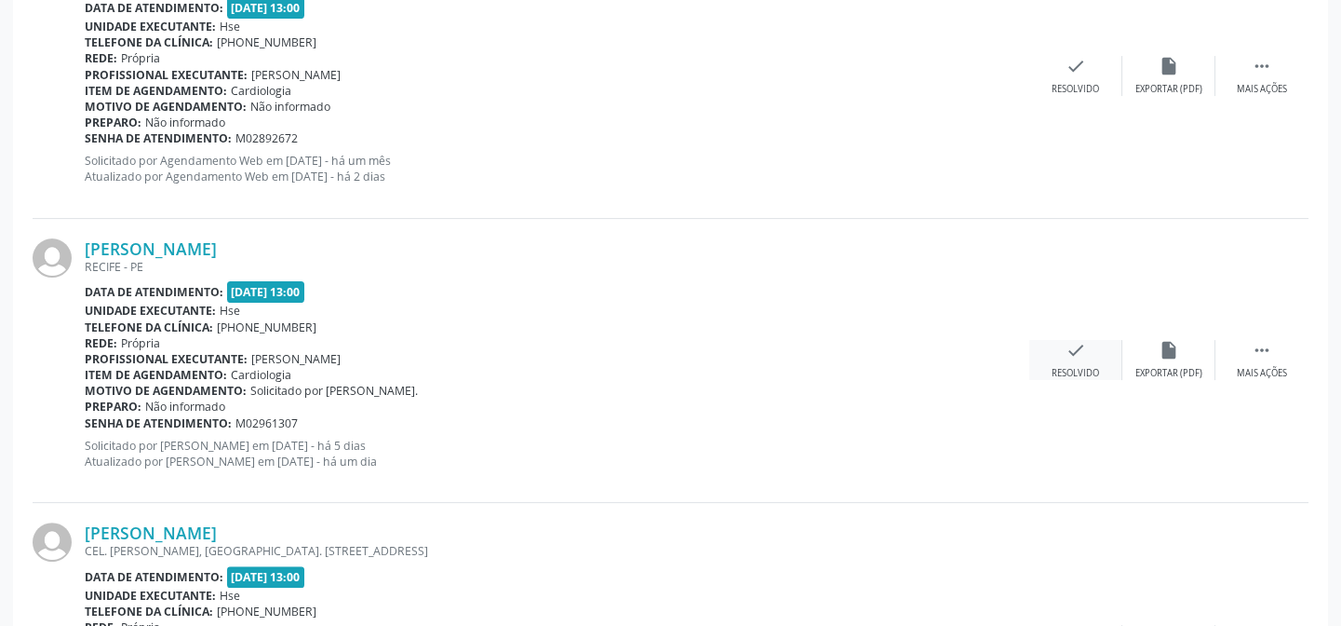
click at [1065, 356] on div "check Resolvido" at bounding box center [1076, 360] width 93 height 40
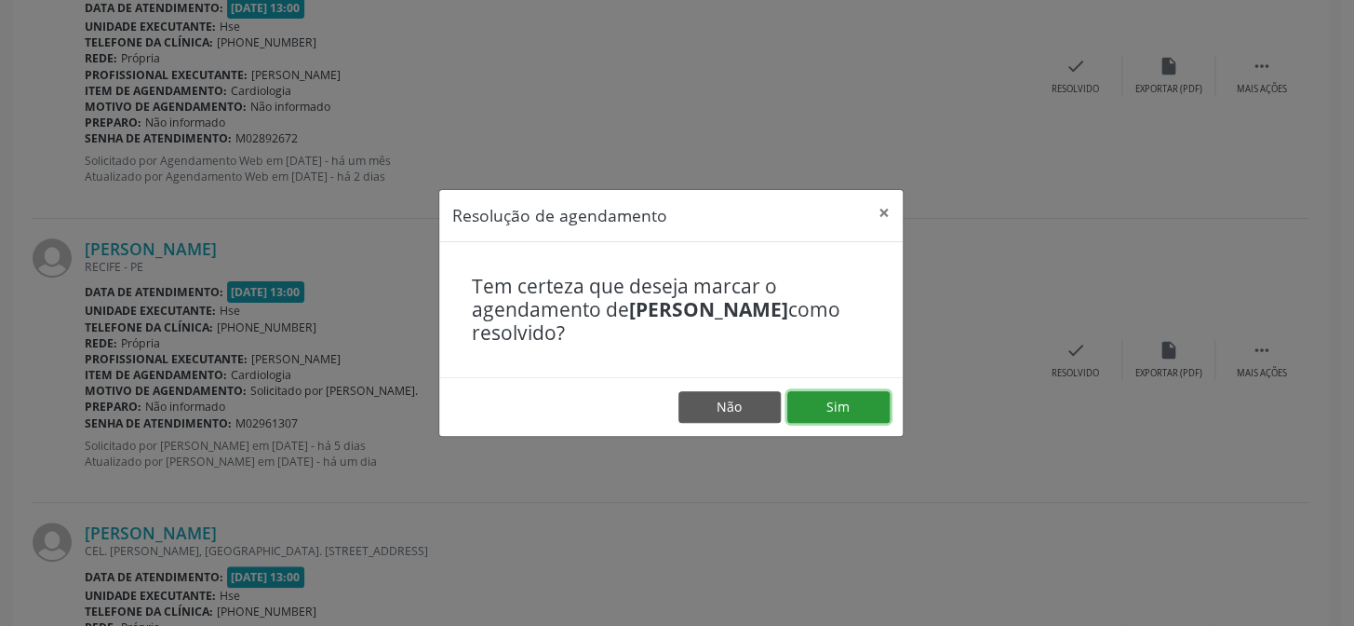
click at [826, 402] on button "Sim" at bounding box center [839, 407] width 102 height 32
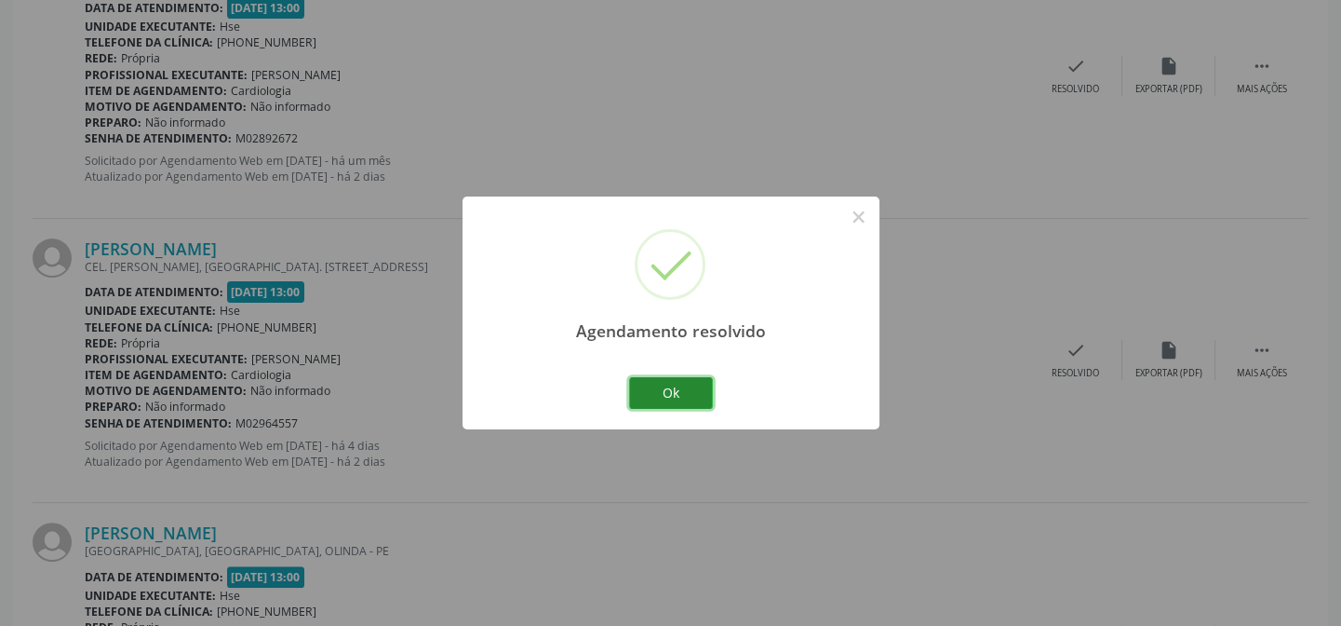
click at [685, 391] on button "Ok" at bounding box center [671, 393] width 84 height 32
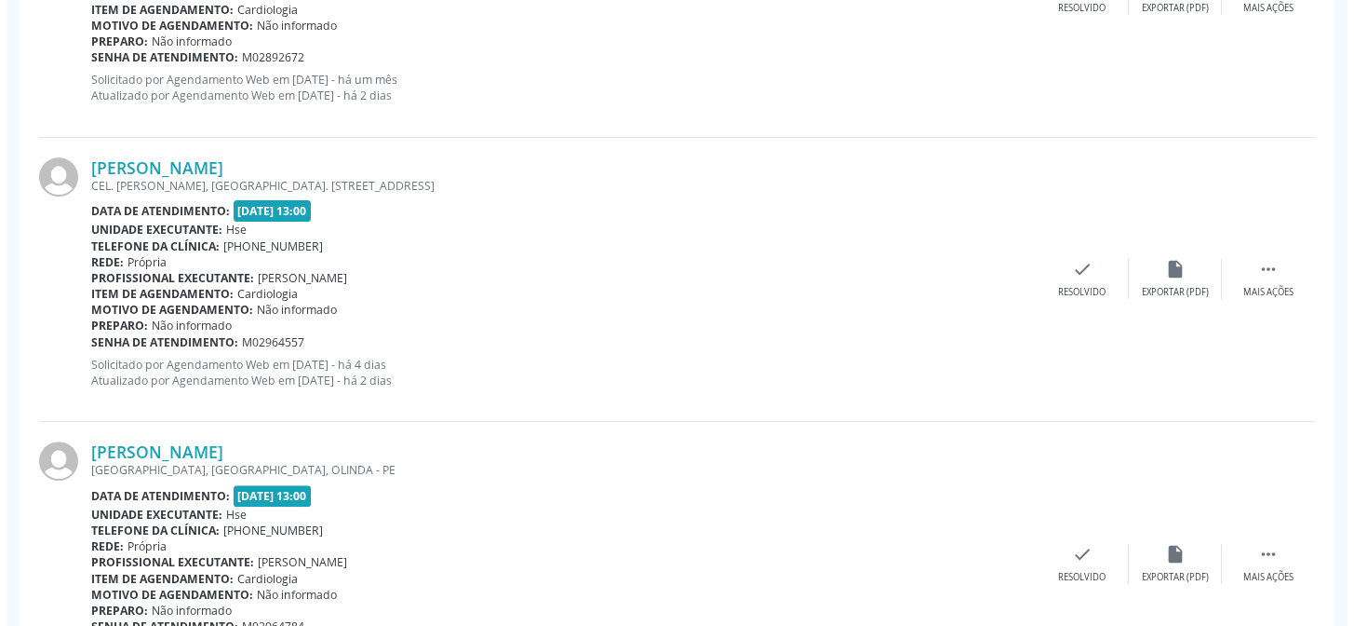
scroll to position [1222, 0]
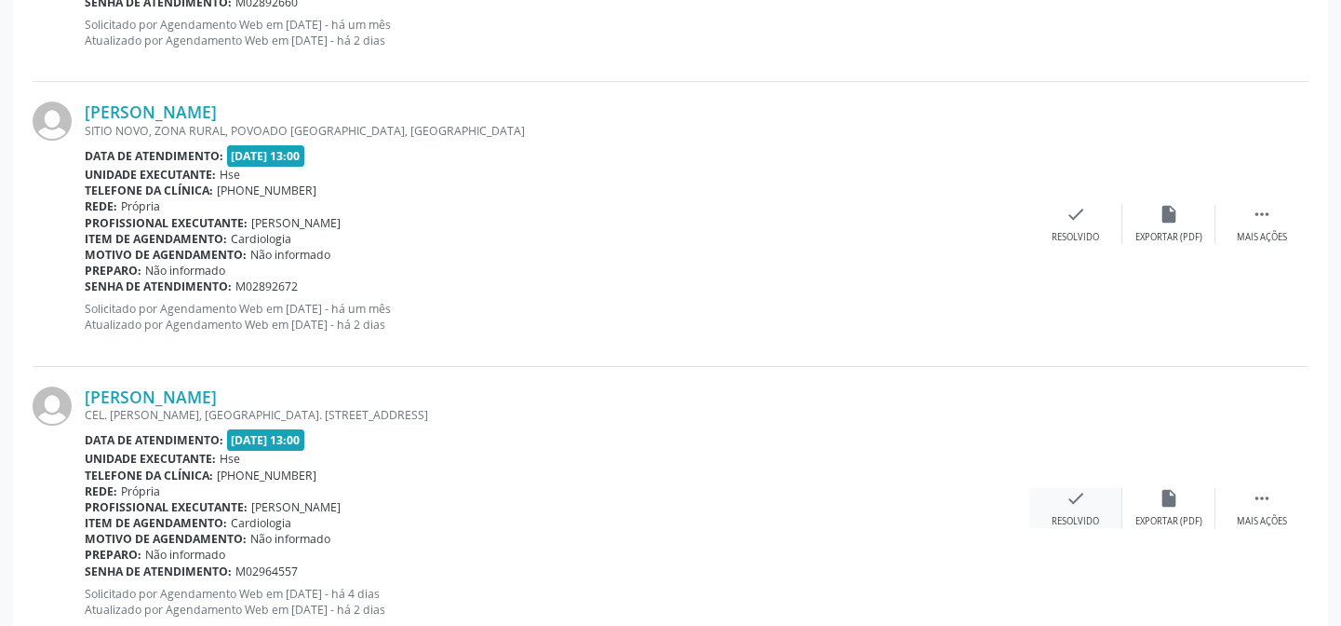
click at [1098, 515] on div "Resolvido" at bounding box center [1075, 521] width 47 height 13
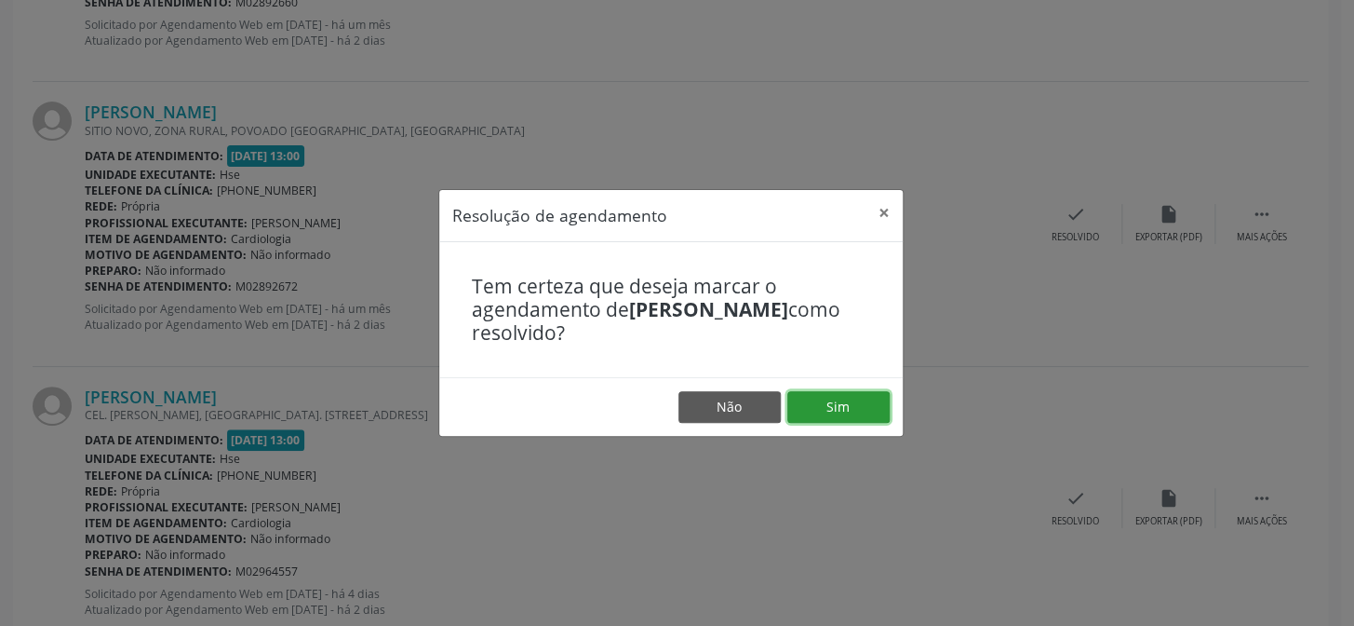
click at [828, 400] on button "Sim" at bounding box center [839, 407] width 102 height 32
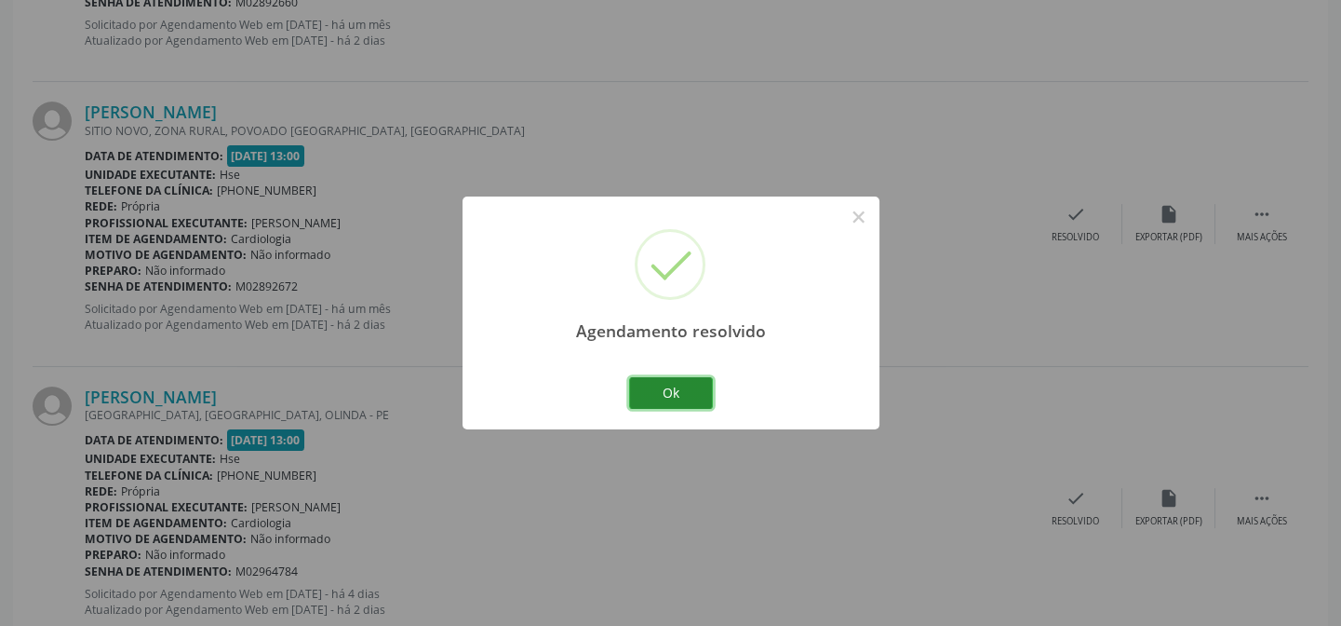
click at [658, 393] on button "Ok" at bounding box center [671, 393] width 84 height 32
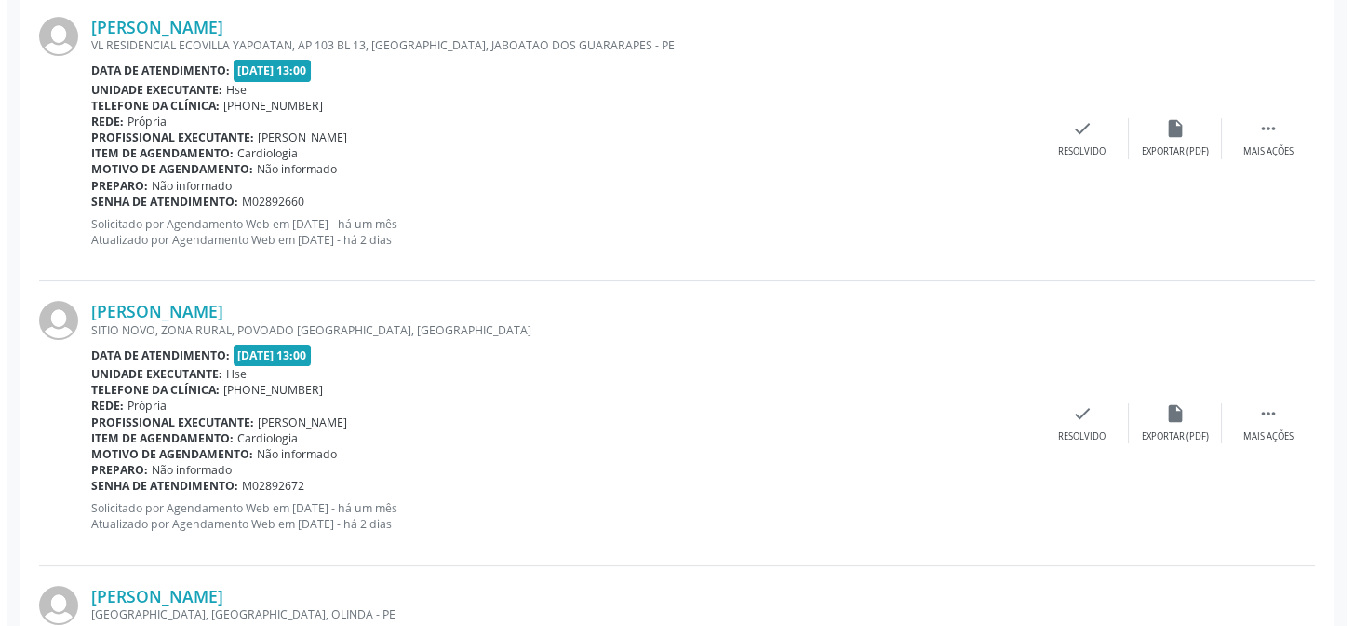
scroll to position [1276, 0]
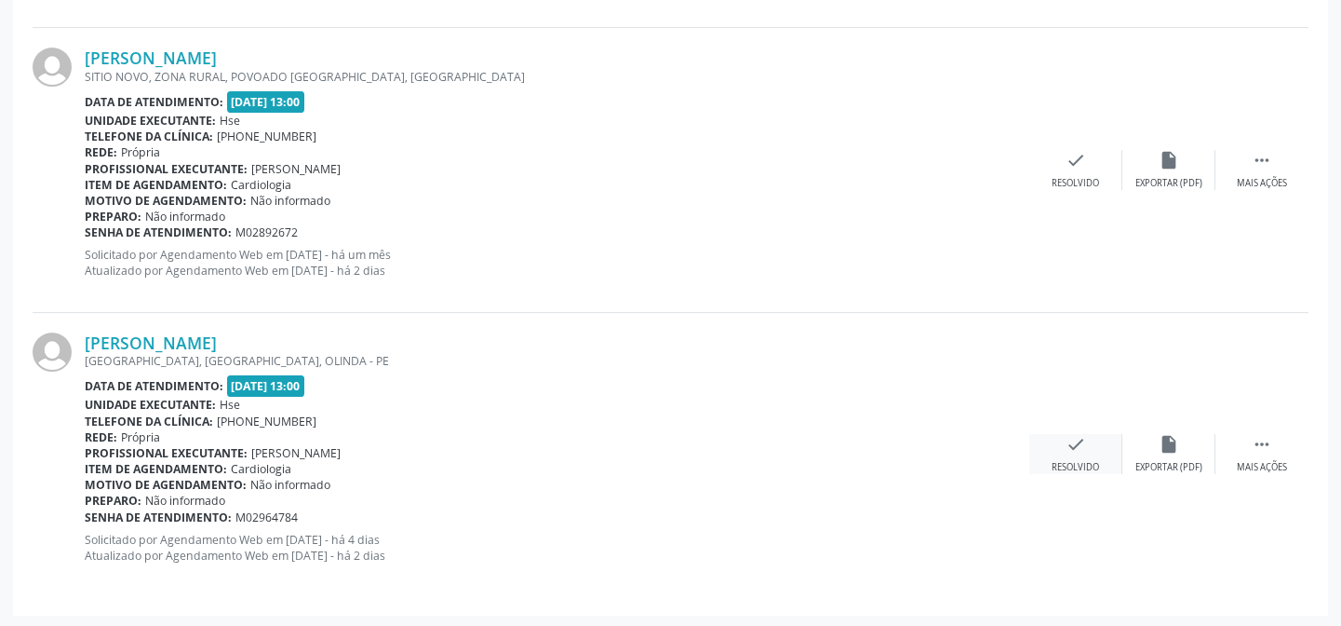
click at [1071, 461] on div "Resolvido" at bounding box center [1075, 467] width 47 height 13
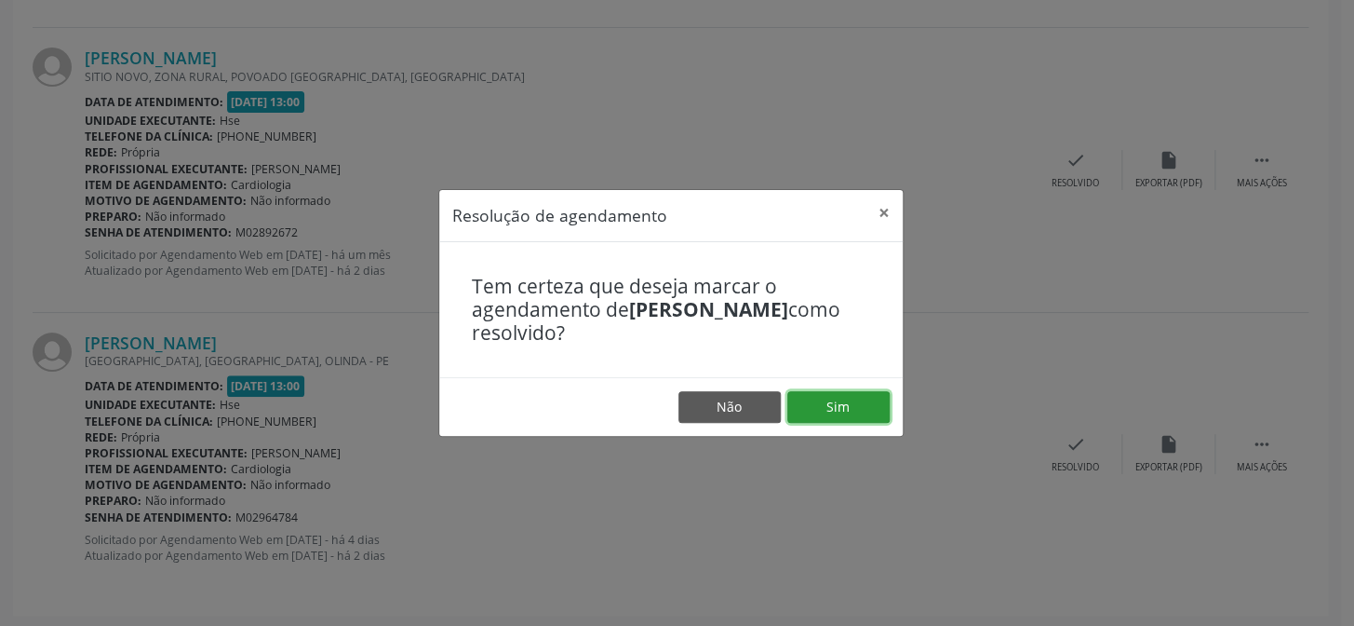
click at [824, 401] on button "Sim" at bounding box center [839, 407] width 102 height 32
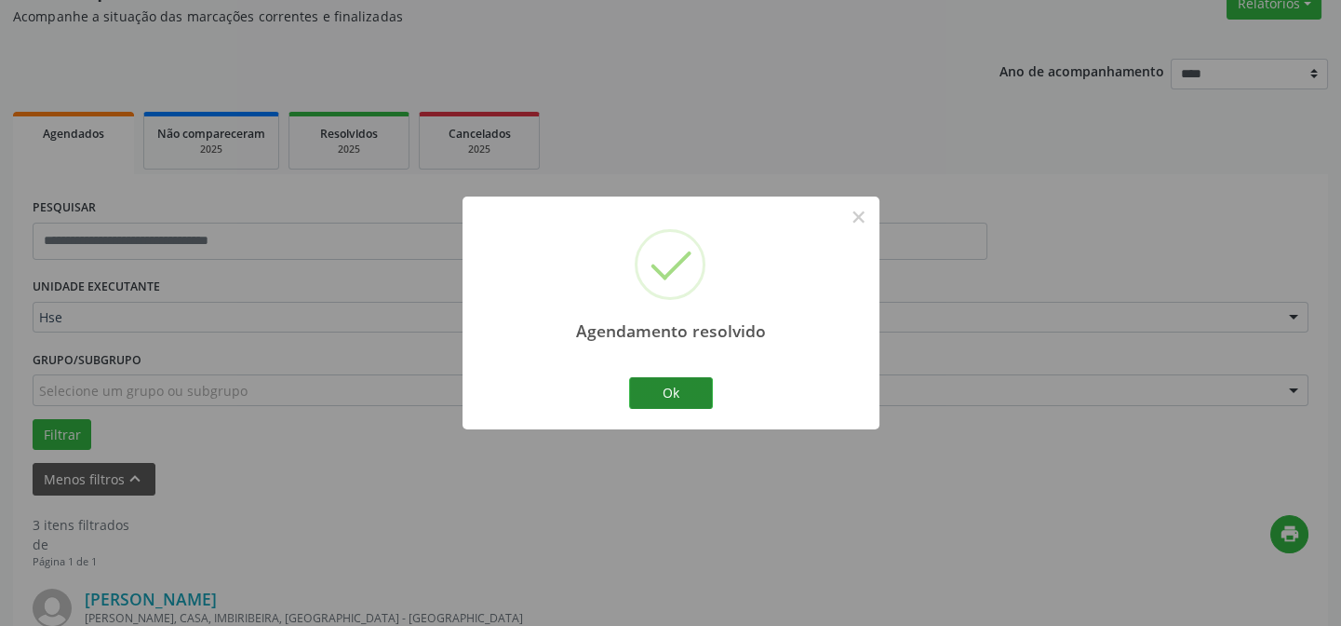
scroll to position [993, 0]
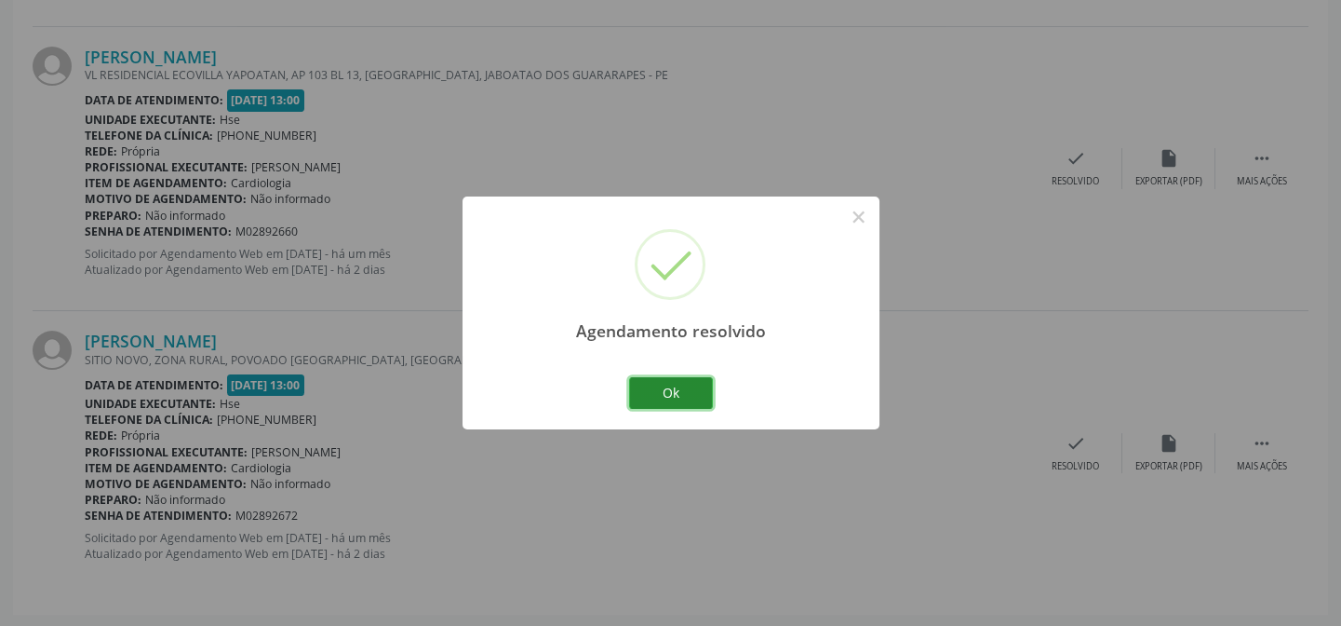
click at [679, 382] on button "Ok" at bounding box center [671, 393] width 84 height 32
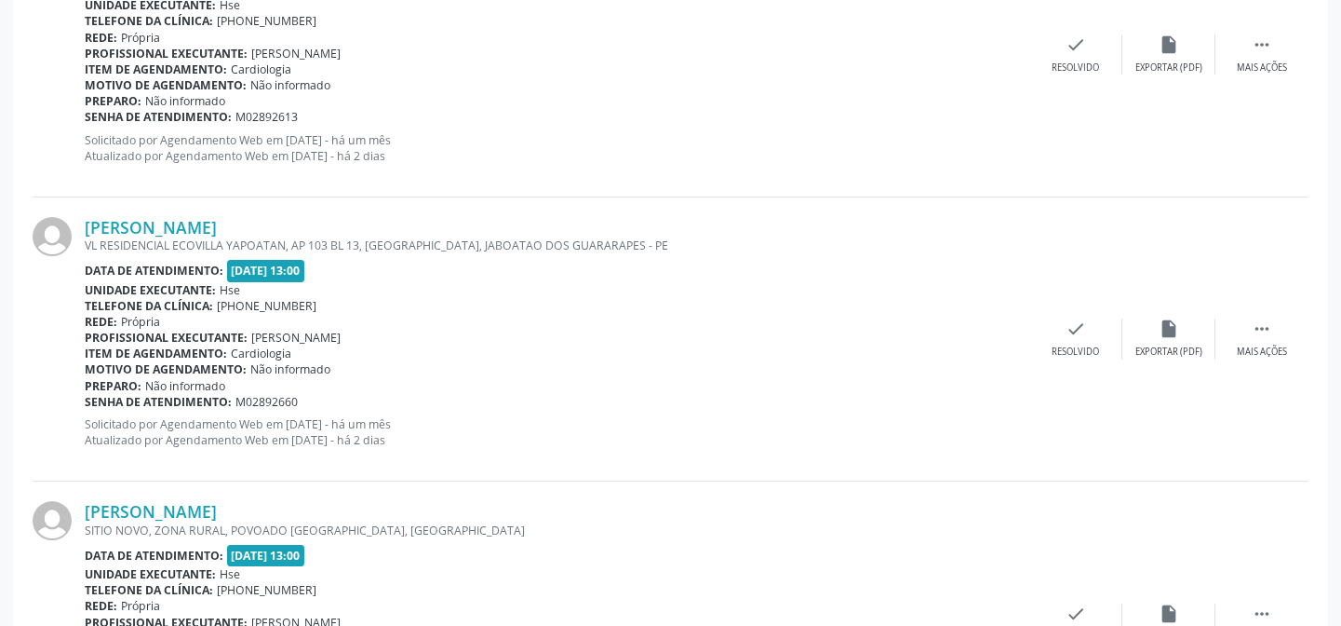
scroll to position [654, 0]
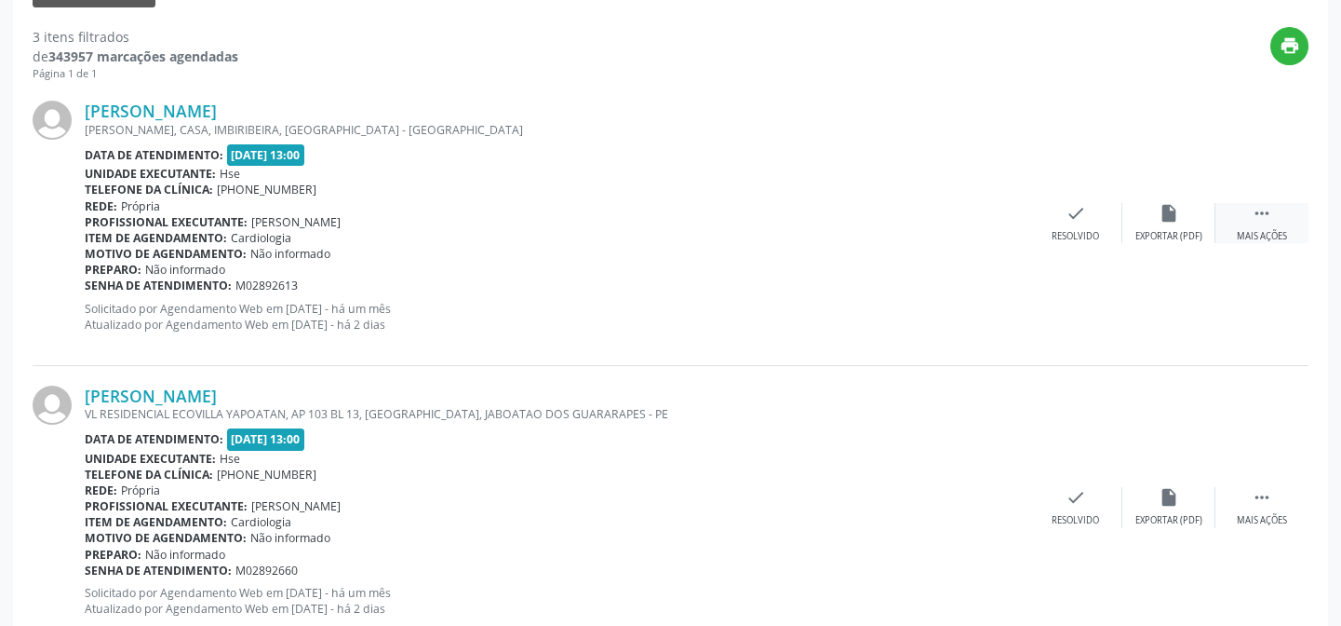
click at [1273, 225] on div " Mais ações" at bounding box center [1262, 223] width 93 height 40
click at [1167, 222] on icon "alarm_off" at bounding box center [1169, 213] width 20 height 20
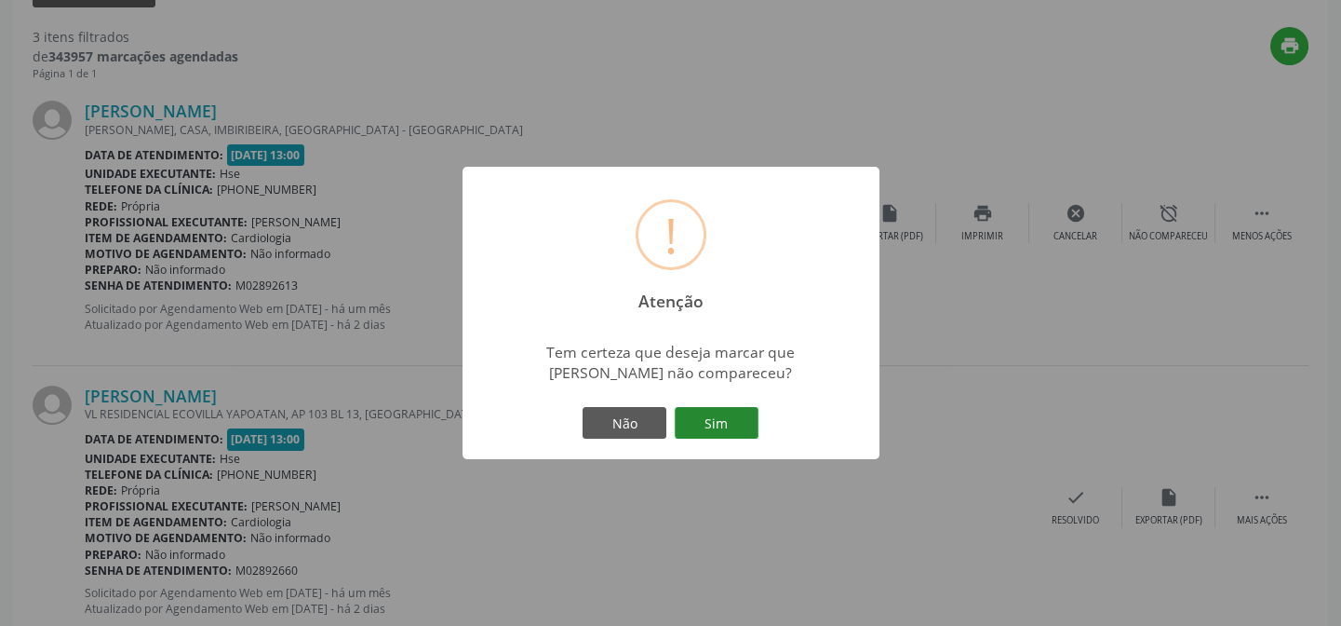
click at [737, 424] on button "Sim" at bounding box center [717, 423] width 84 height 32
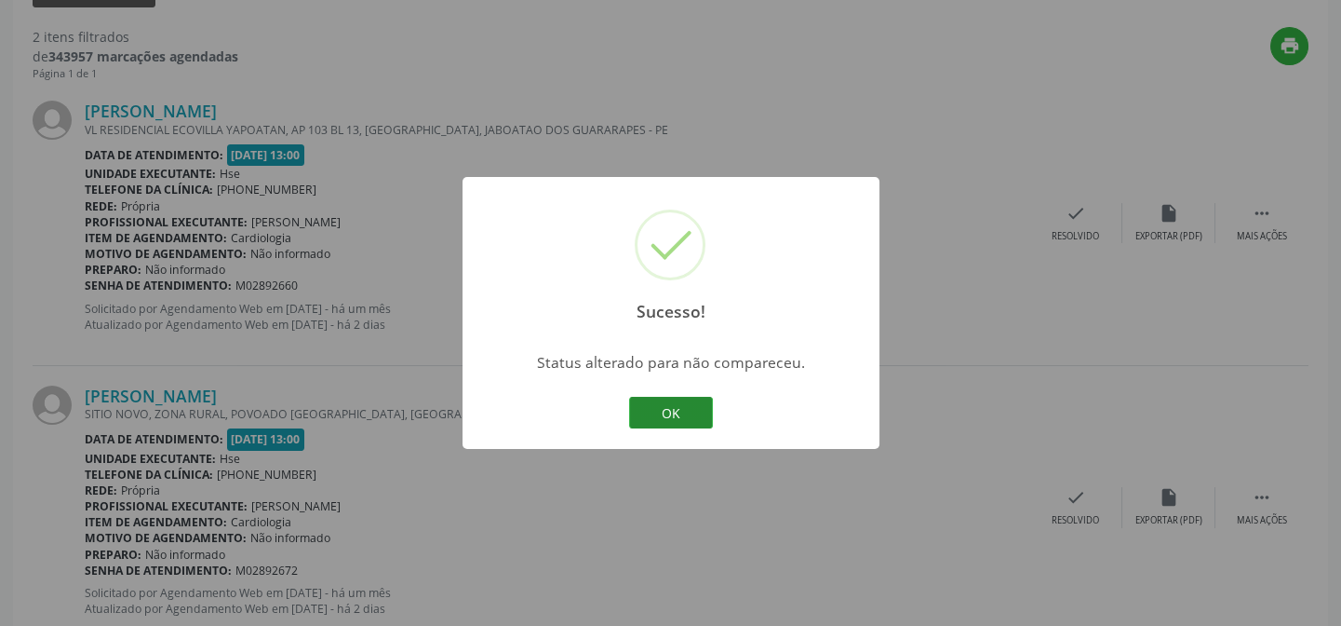
click at [667, 424] on button "OK" at bounding box center [671, 413] width 84 height 32
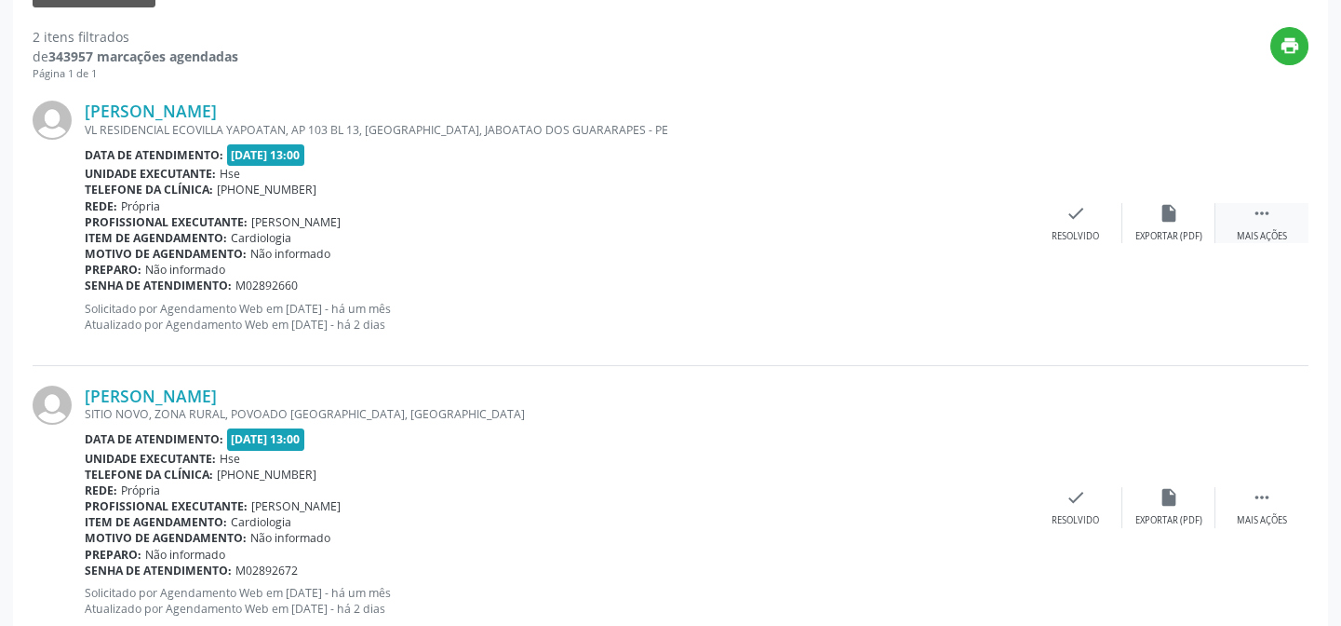
click at [1260, 230] on div "Mais ações" at bounding box center [1262, 236] width 50 height 13
click at [1155, 226] on div "alarm_off Não compareceu" at bounding box center [1169, 223] width 93 height 40
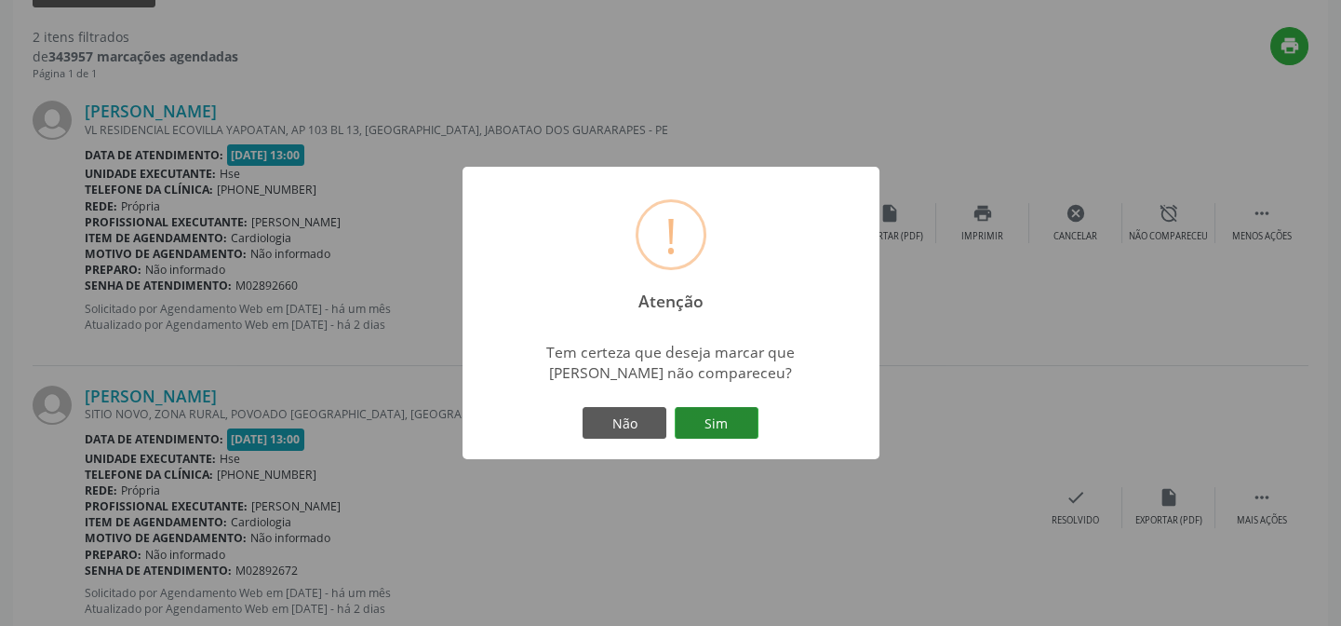
click at [725, 422] on button "Sim" at bounding box center [717, 423] width 84 height 32
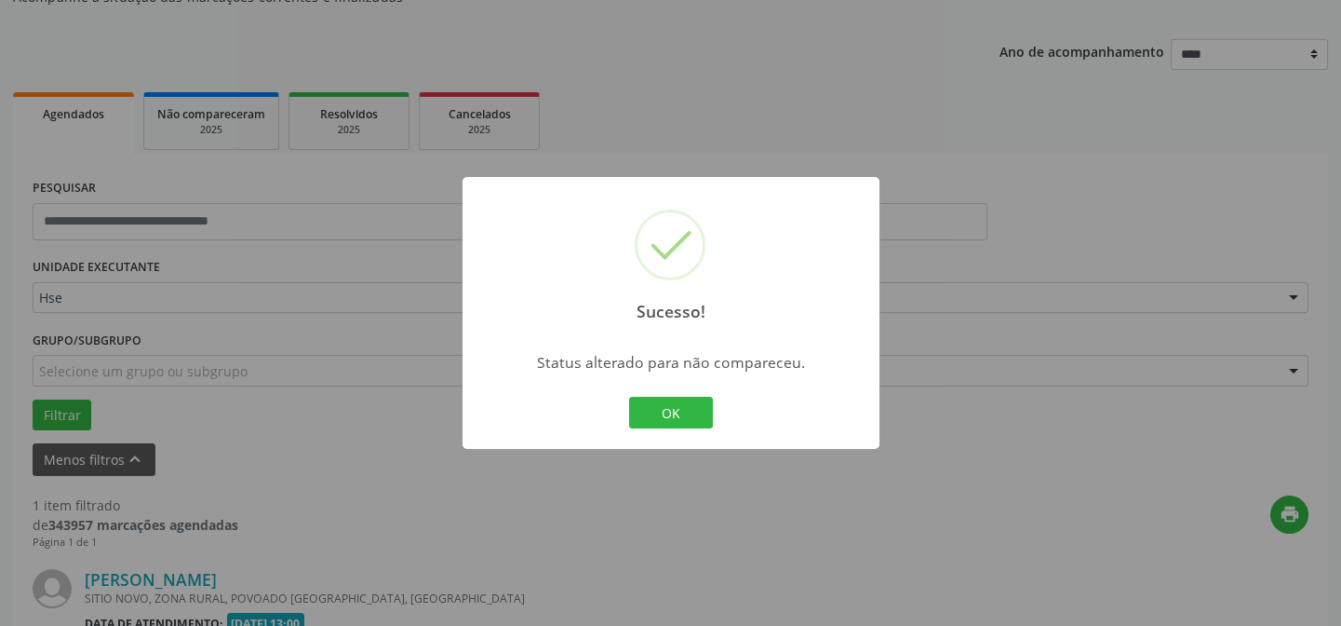
scroll to position [425, 0]
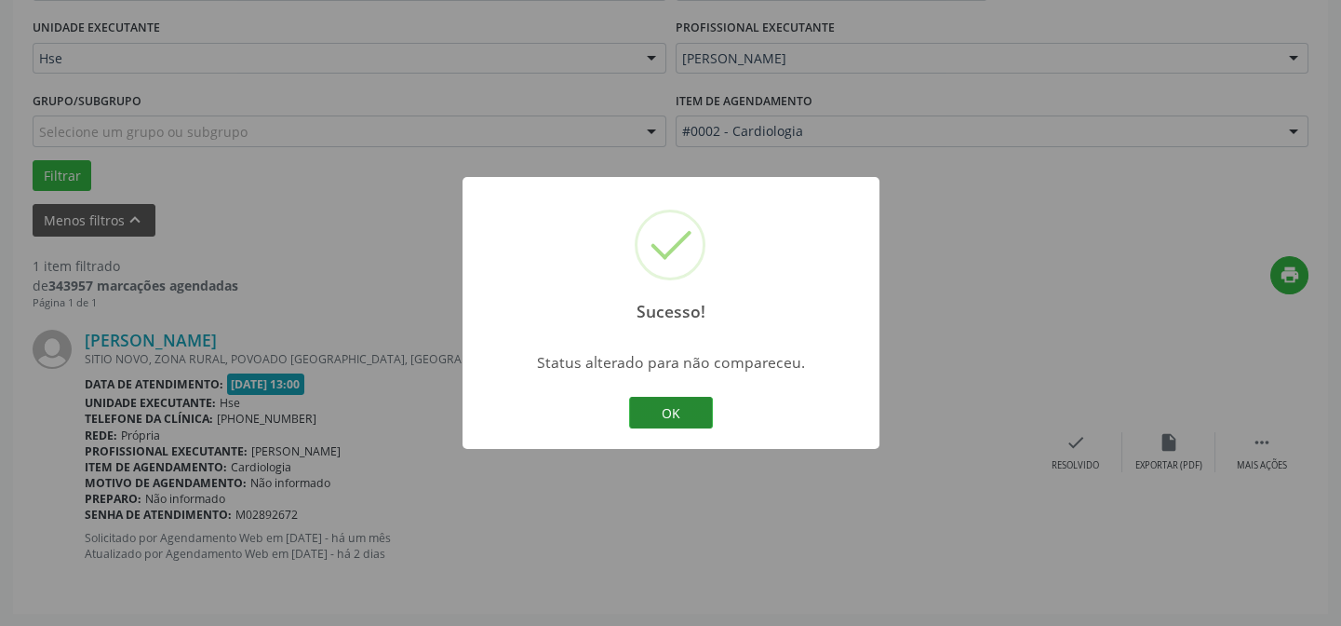
click at [682, 425] on button "OK" at bounding box center [671, 413] width 84 height 32
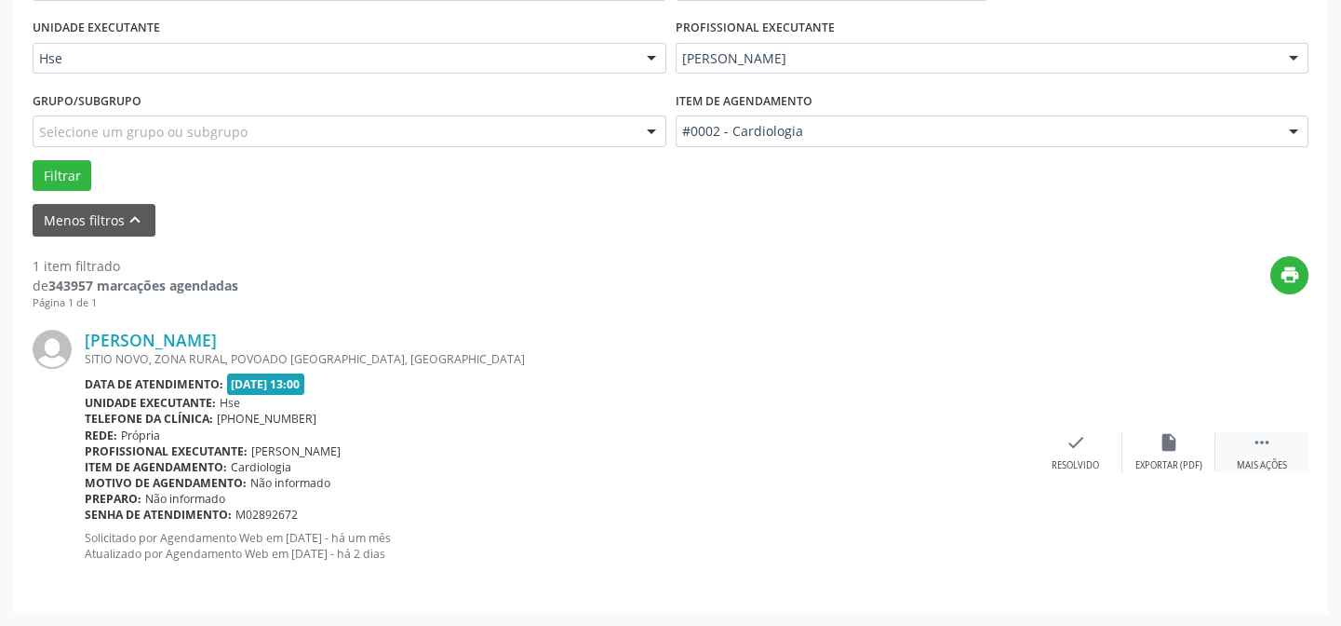
click at [1261, 452] on div " Mais ações" at bounding box center [1262, 452] width 93 height 40
click at [1180, 461] on div "Não compareceu" at bounding box center [1168, 465] width 79 height 13
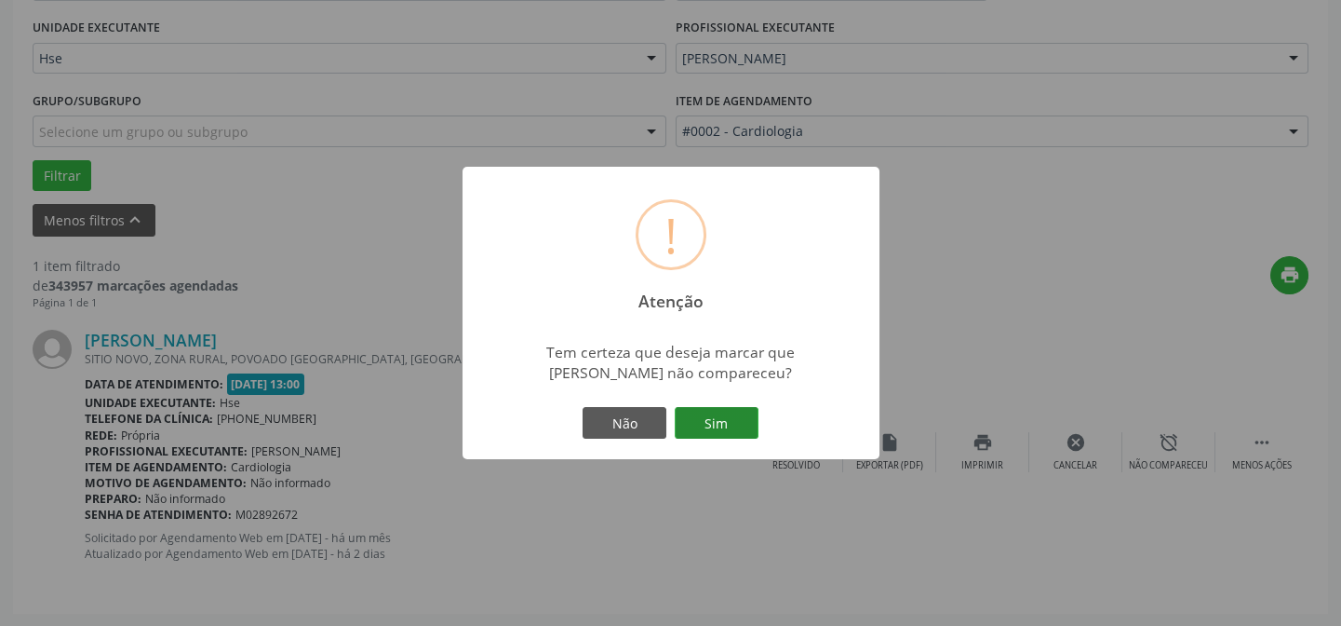
click at [720, 418] on button "Sim" at bounding box center [717, 423] width 84 height 32
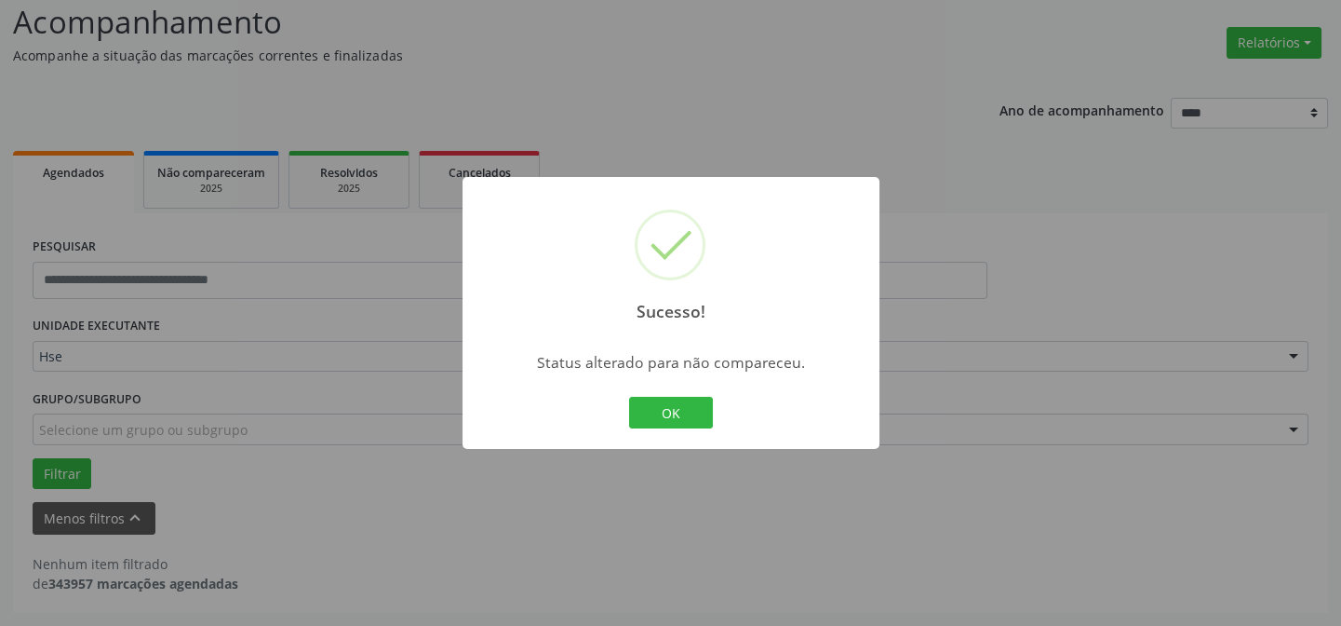
scroll to position [126, 0]
click at [680, 409] on button "OK" at bounding box center [671, 413] width 84 height 32
